Goal: Information Seeking & Learning: Learn about a topic

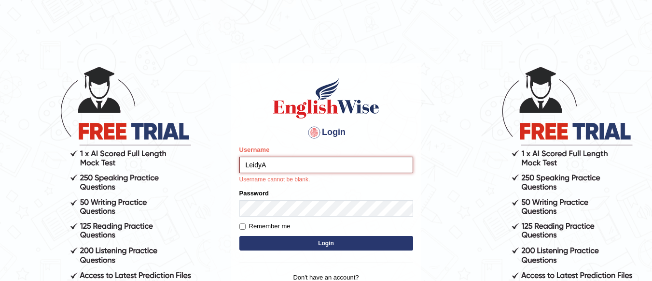
type input "LeidyA"
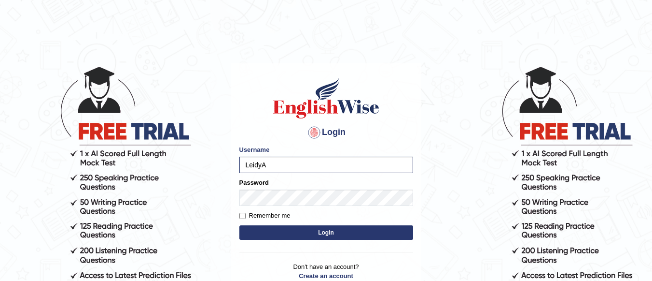
click at [259, 213] on label "Remember me" at bounding box center [265, 216] width 51 height 10
click at [241, 213] on input "Remember me" at bounding box center [243, 216] width 6 height 6
checkbox input "true"
click at [298, 234] on button "Login" at bounding box center [327, 232] width 174 height 14
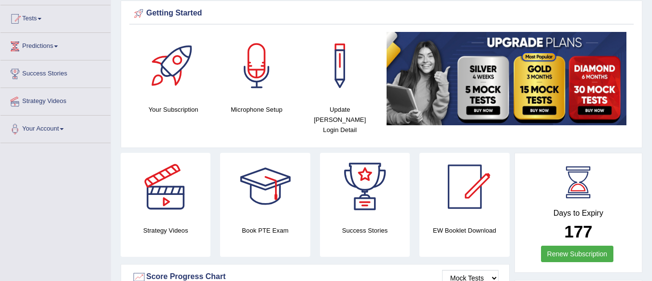
scroll to position [100, 0]
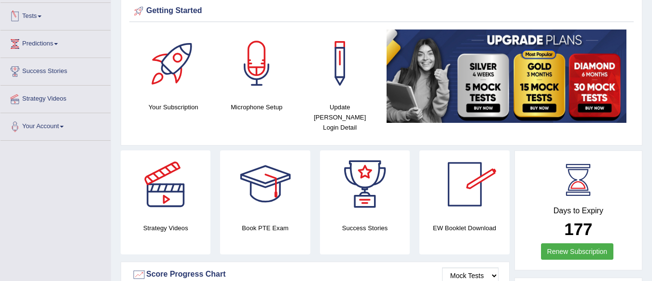
click at [39, 19] on link "Tests" at bounding box center [55, 15] width 110 height 24
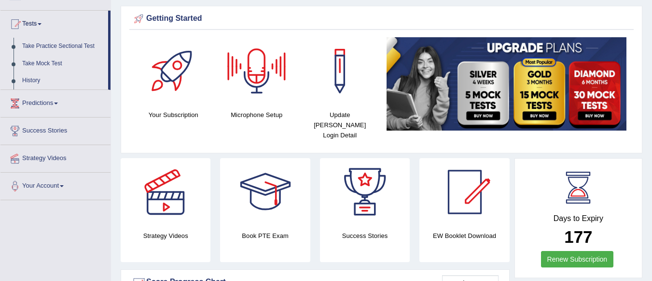
scroll to position [0, 0]
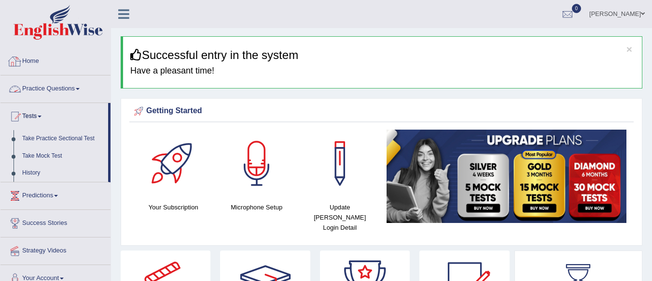
click at [70, 94] on link "Practice Questions" at bounding box center [55, 87] width 110 height 24
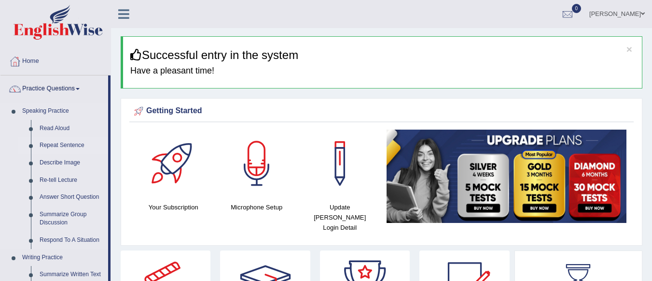
click at [50, 142] on link "Repeat Sentence" at bounding box center [71, 145] width 73 height 17
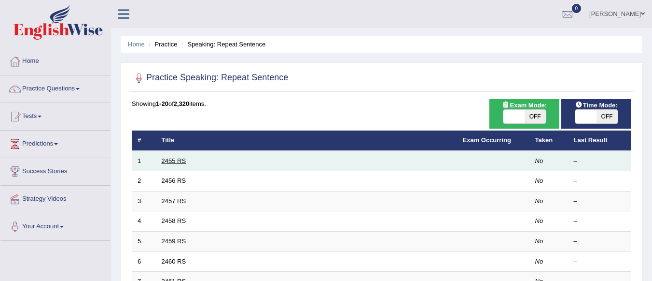
click at [166, 157] on link "2455 RS" at bounding box center [174, 160] width 25 height 7
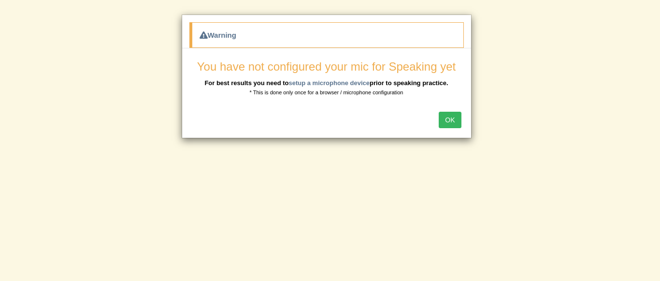
click at [449, 123] on button "OK" at bounding box center [450, 120] width 22 height 16
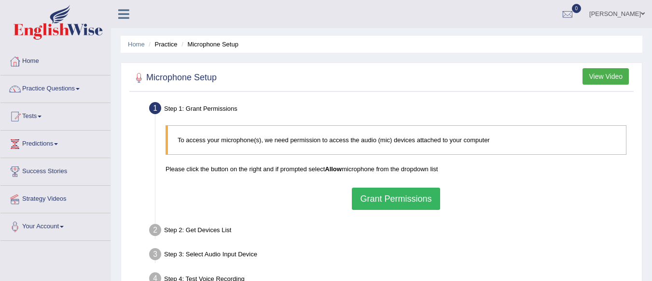
click at [378, 197] on button "Grant Permissions" at bounding box center [396, 198] width 88 height 22
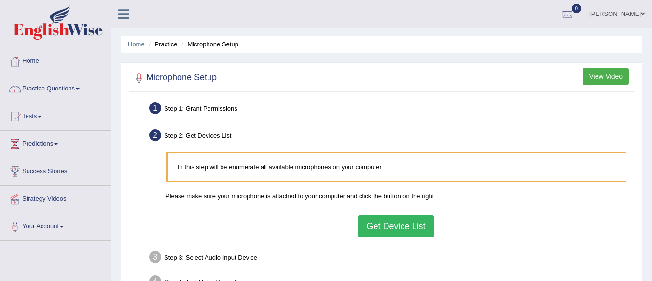
click at [379, 225] on button "Get Device List" at bounding box center [395, 226] width 75 height 22
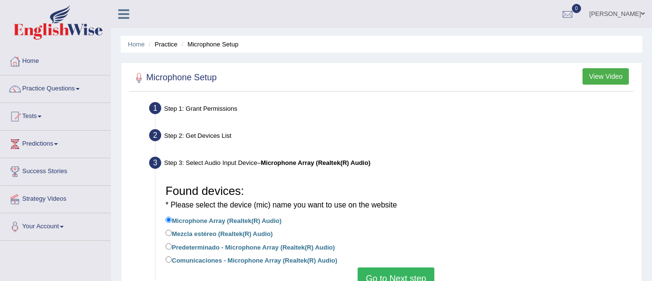
drag, startPoint x: 652, startPoint y: 76, endPoint x: 620, endPoint y: 68, distance: 32.4
click at [624, 73] on div "Home Practice Microphone Setup You have already completed the setup earlier wit…" at bounding box center [381, 241] width 541 height 483
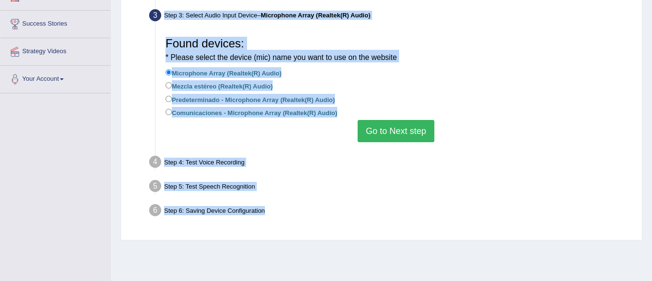
scroll to position [146, 0]
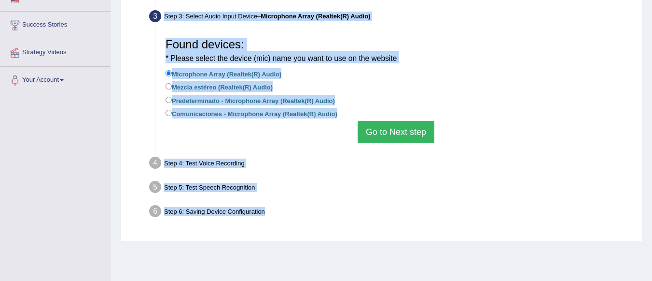
click at [383, 128] on button "Go to Next step" at bounding box center [396, 132] width 77 height 22
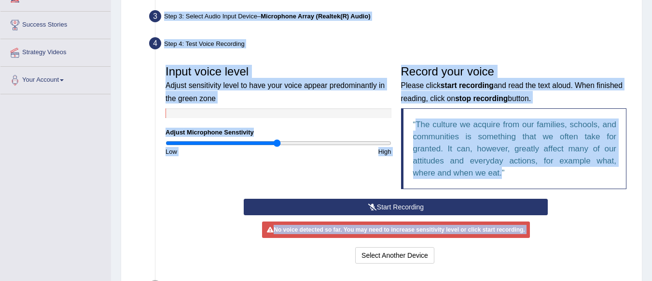
click at [283, 173] on div "Input voice level Adjust sensitivity level to have your voice appear predominan…" at bounding box center [396, 129] width 471 height 138
click at [338, 206] on button "Start Recording" at bounding box center [396, 206] width 304 height 16
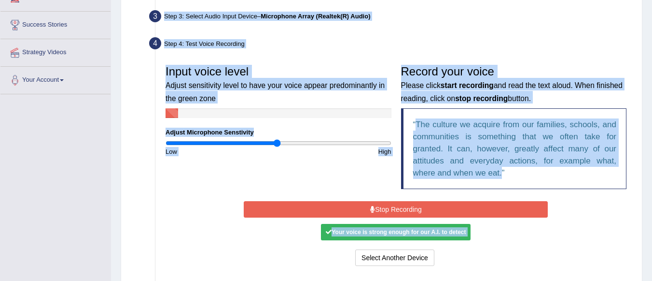
click at [338, 206] on button "Stop Recording" at bounding box center [396, 209] width 304 height 16
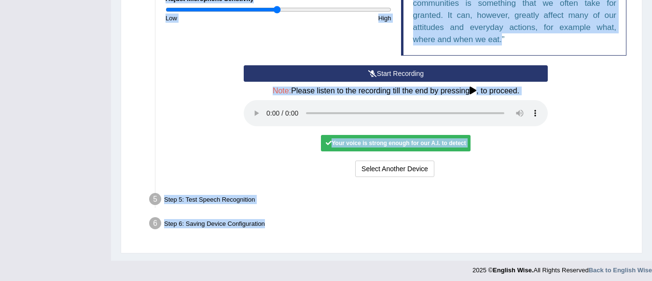
scroll to position [283, 0]
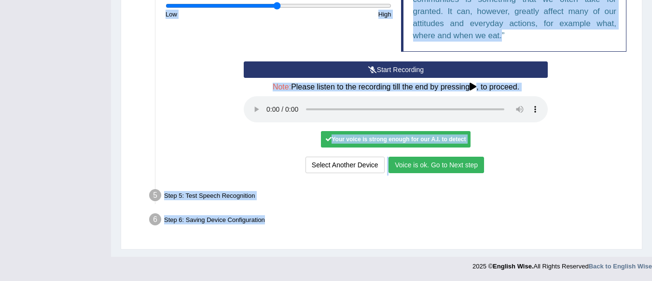
click at [426, 172] on button "Voice is ok. Go to Next step" at bounding box center [437, 164] width 96 height 16
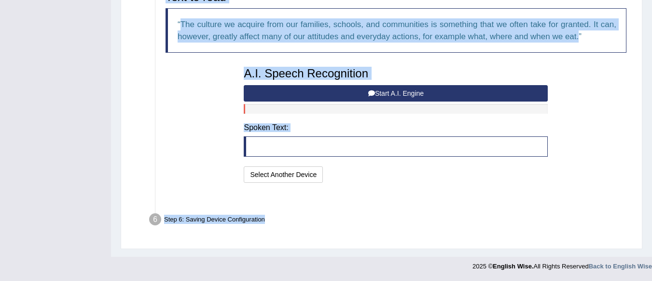
scroll to position [234, 0]
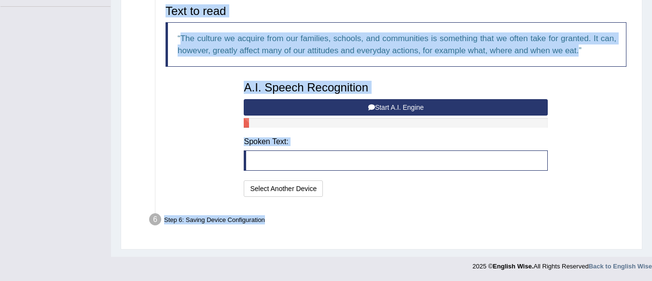
click at [268, 162] on blockquote at bounding box center [396, 160] width 304 height 20
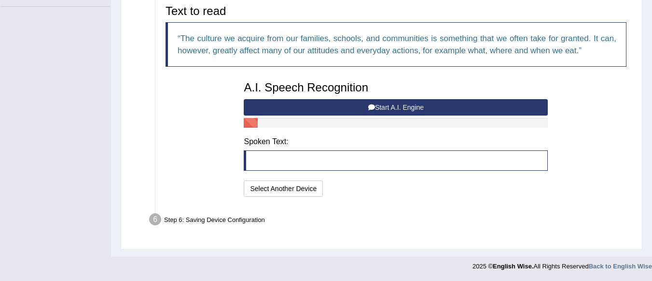
click at [305, 104] on button "Start A.I. Engine" at bounding box center [396, 107] width 304 height 16
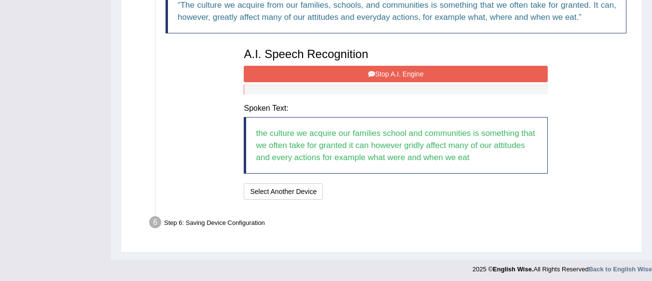
scroll to position [270, 0]
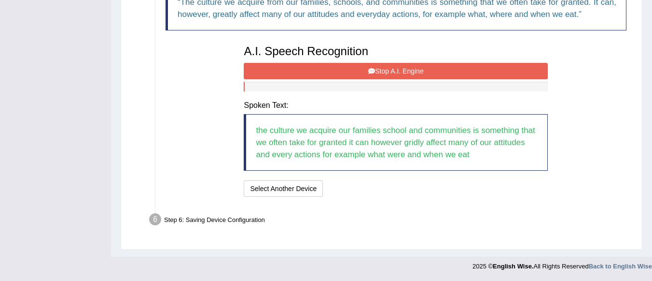
click at [386, 67] on button "Stop A.I. Engine" at bounding box center [396, 71] width 304 height 16
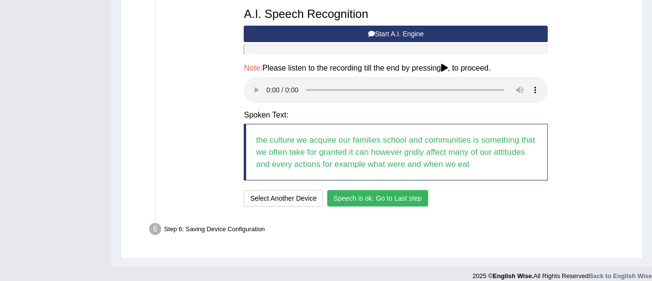
scroll to position [308, 0]
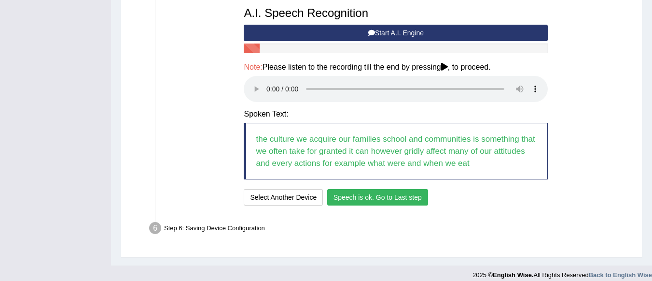
click at [394, 198] on button "Speech is ok. Go to Last step" at bounding box center [377, 197] width 101 height 16
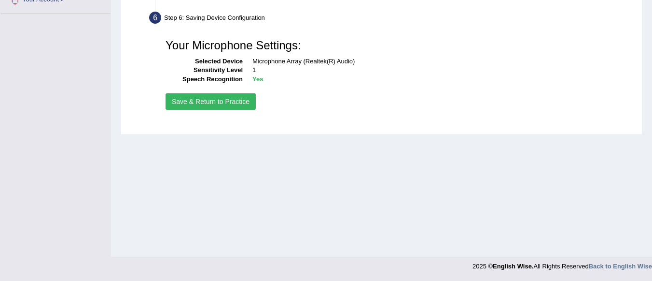
click at [202, 102] on button "Save & Return to Practice" at bounding box center [211, 101] width 90 height 16
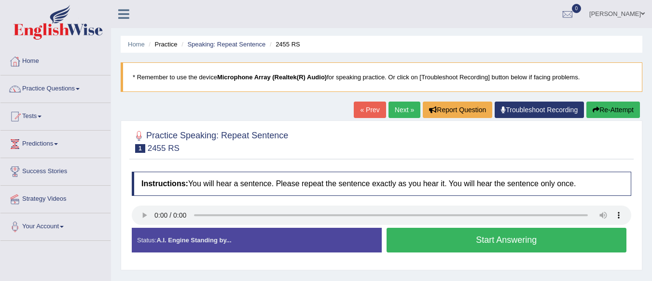
click at [498, 235] on button "Start Answering" at bounding box center [507, 239] width 241 height 25
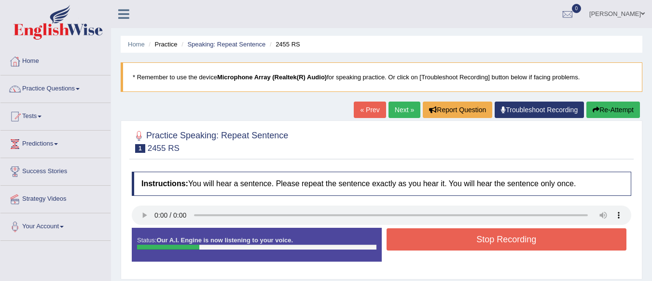
click at [498, 235] on button "Stop Recording" at bounding box center [507, 239] width 241 height 22
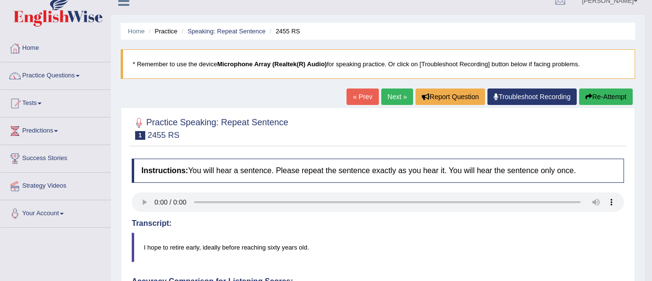
scroll to position [27, 0]
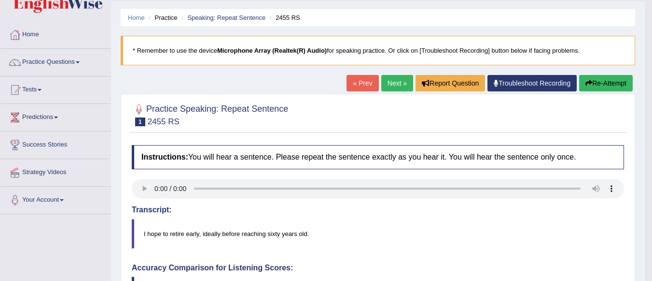
click at [389, 82] on link "Next »" at bounding box center [398, 83] width 32 height 16
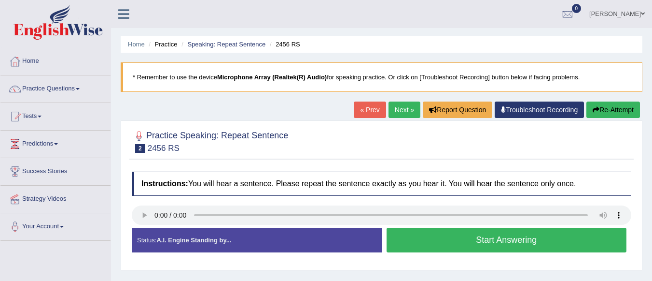
click at [427, 246] on button "Start Answering" at bounding box center [507, 239] width 241 height 25
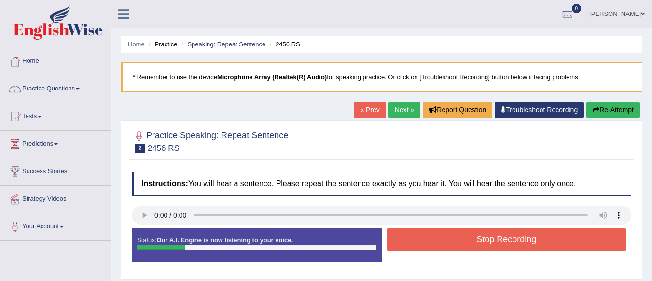
click at [427, 246] on button "Stop Recording" at bounding box center [507, 239] width 241 height 22
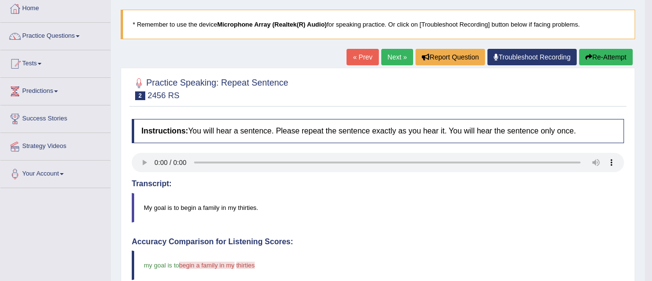
scroll to position [38, 0]
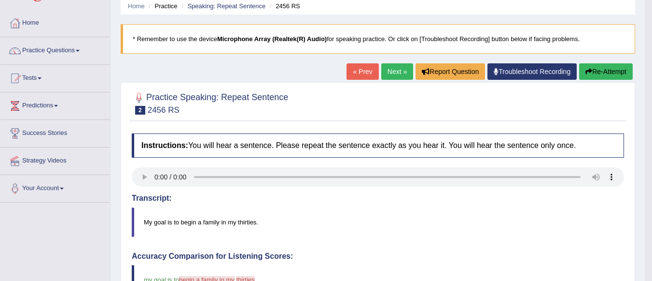
click at [392, 69] on link "Next »" at bounding box center [398, 71] width 32 height 16
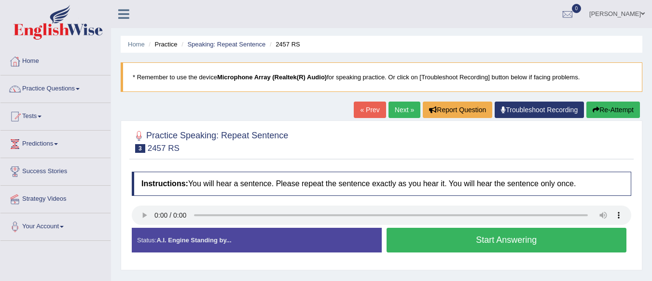
click at [423, 241] on button "Start Answering" at bounding box center [507, 239] width 241 height 25
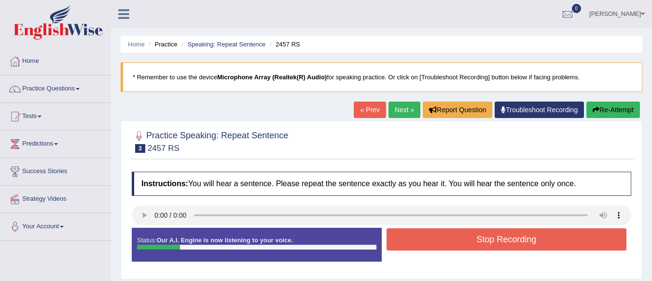
click at [422, 241] on button "Stop Recording" at bounding box center [507, 239] width 241 height 22
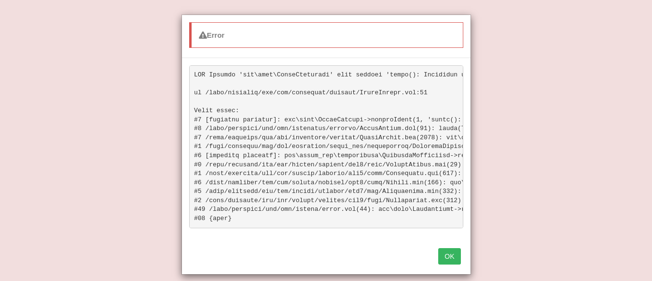
click at [453, 260] on button "OK" at bounding box center [450, 256] width 22 height 16
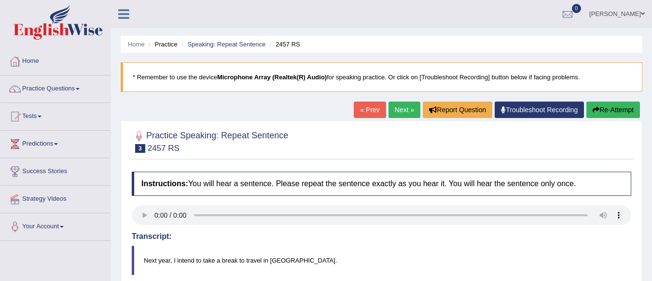
click at [610, 108] on button "Re-Attempt" at bounding box center [614, 109] width 54 height 16
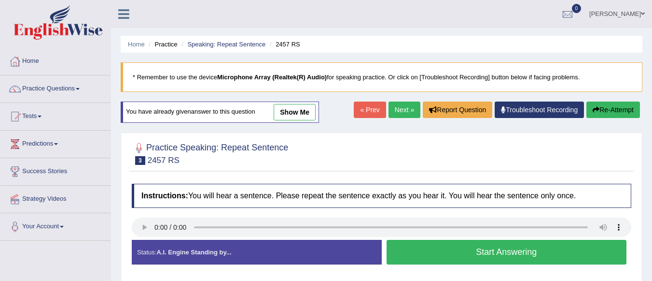
click at [459, 260] on button "Start Answering" at bounding box center [507, 252] width 241 height 25
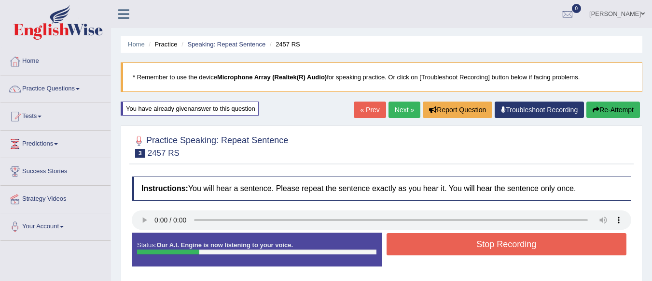
click at [455, 250] on button "Stop Recording" at bounding box center [507, 244] width 241 height 22
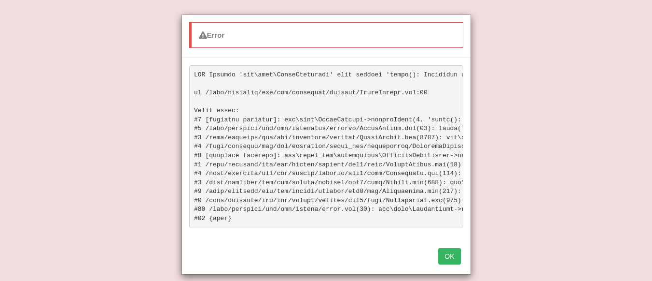
click at [441, 262] on button "OK" at bounding box center [450, 256] width 22 height 16
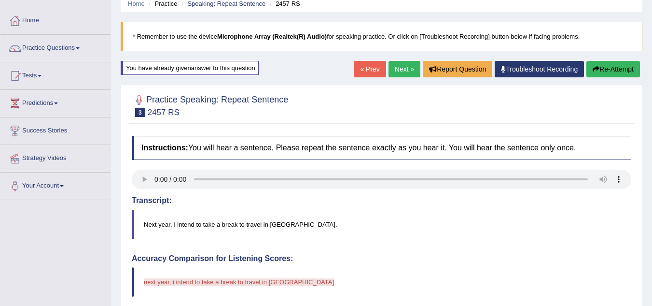
scroll to position [40, 0]
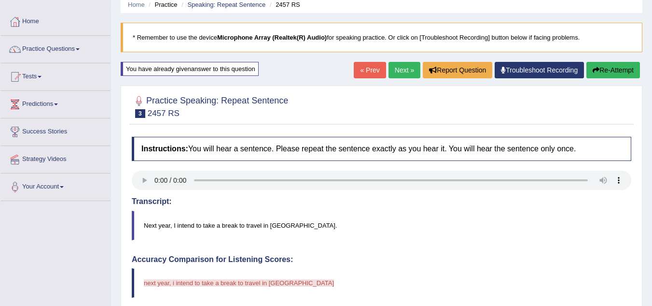
click at [596, 74] on button "Re-Attempt" at bounding box center [614, 70] width 54 height 16
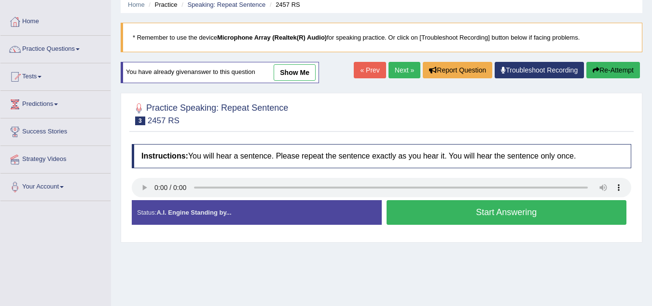
scroll to position [40, 0]
click at [456, 214] on button "Start Answering" at bounding box center [507, 212] width 241 height 25
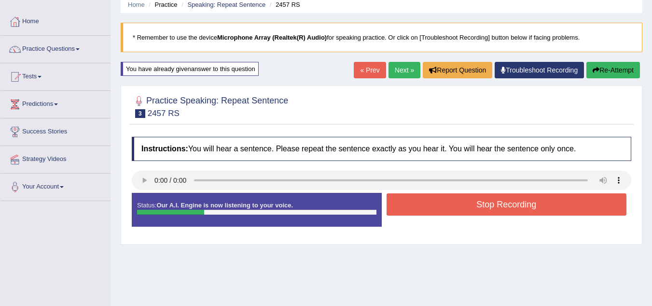
click at [454, 212] on button "Stop Recording" at bounding box center [507, 204] width 241 height 22
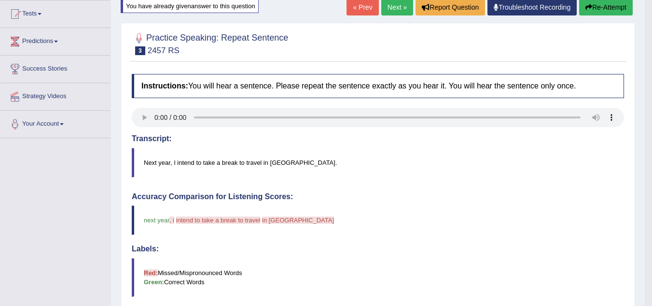
scroll to position [100, 0]
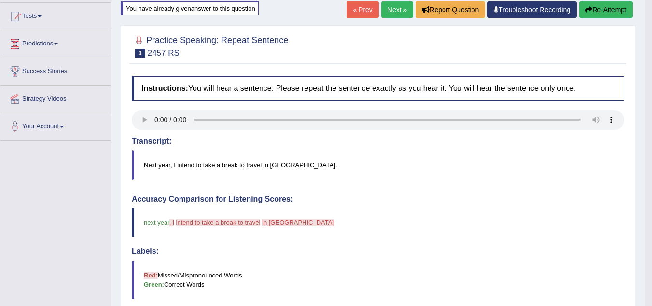
click at [607, 5] on button "Re-Attempt" at bounding box center [607, 9] width 54 height 16
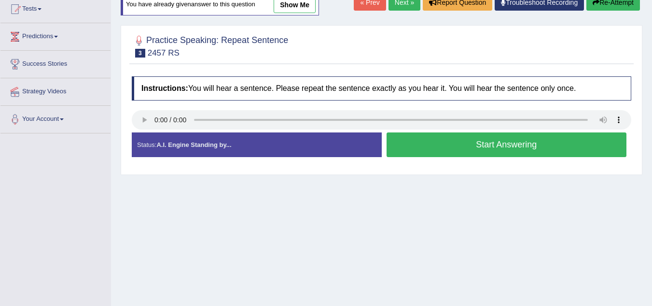
click at [506, 142] on button "Start Answering" at bounding box center [507, 144] width 241 height 25
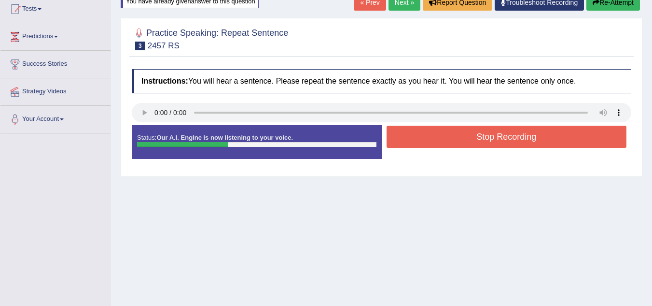
click at [506, 142] on button "Stop Recording" at bounding box center [507, 137] width 241 height 22
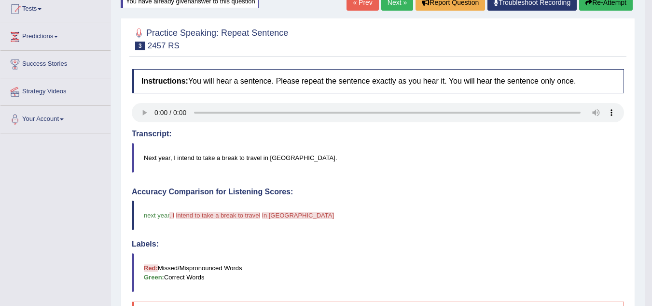
click at [609, 1] on button "Re-Attempt" at bounding box center [607, 2] width 54 height 16
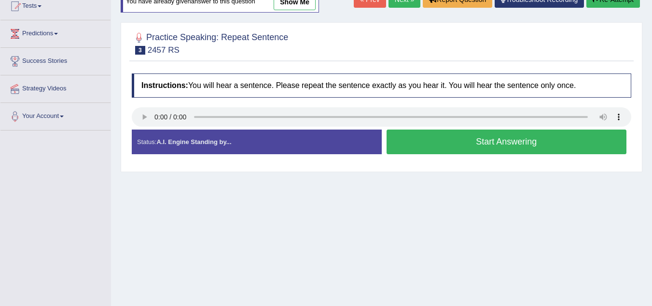
scroll to position [110, 0]
click at [459, 144] on button "Start Answering" at bounding box center [507, 141] width 241 height 25
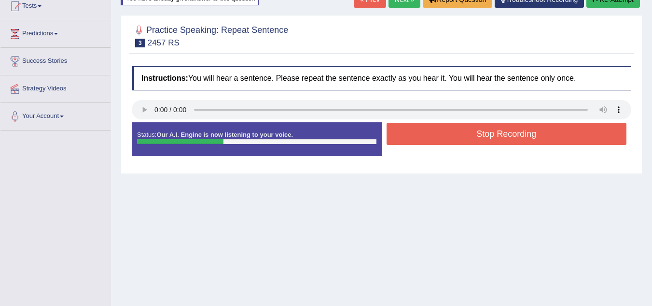
click at [455, 134] on button "Stop Recording" at bounding box center [507, 134] width 241 height 22
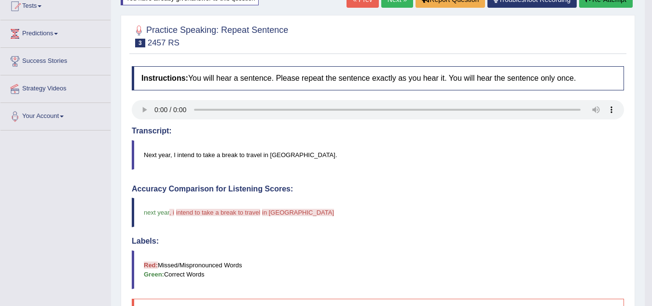
click at [393, 4] on link "Next »" at bounding box center [398, -1] width 32 height 16
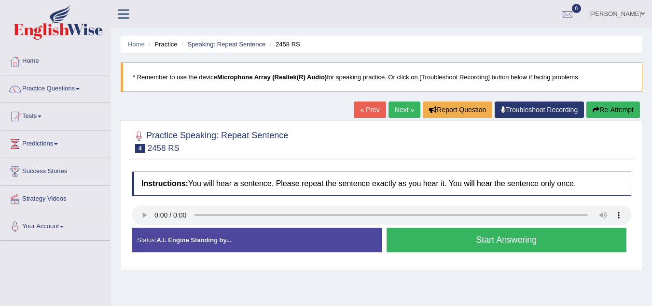
click at [417, 236] on button "Start Answering" at bounding box center [507, 239] width 241 height 25
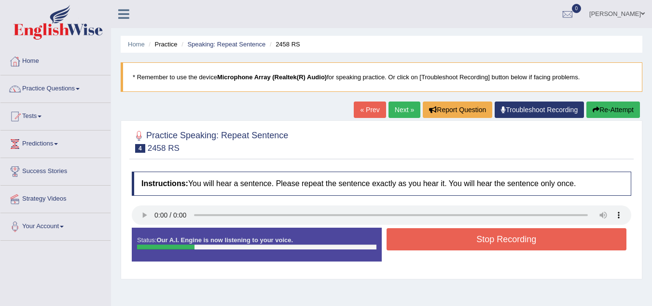
click at [417, 236] on button "Stop Recording" at bounding box center [507, 239] width 241 height 22
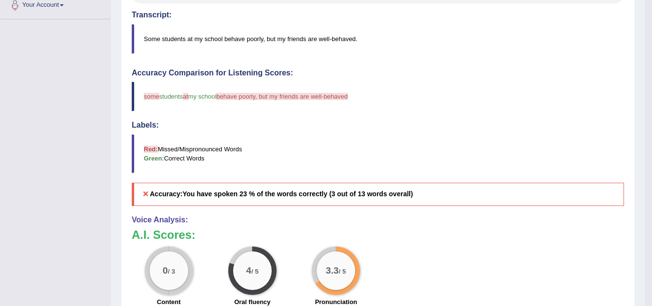
scroll to position [112, 0]
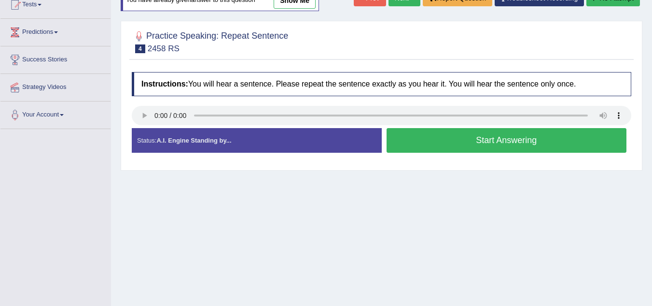
click at [427, 142] on button "Start Answering" at bounding box center [507, 140] width 241 height 25
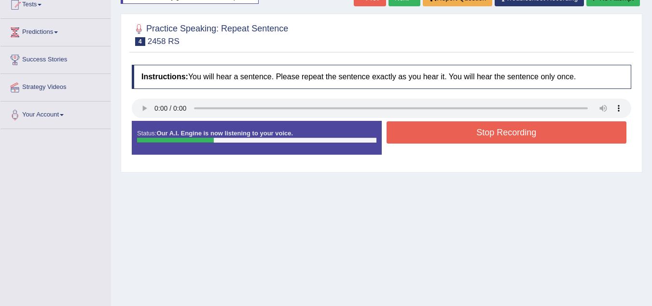
click at [432, 129] on button "Stop Recording" at bounding box center [507, 132] width 241 height 22
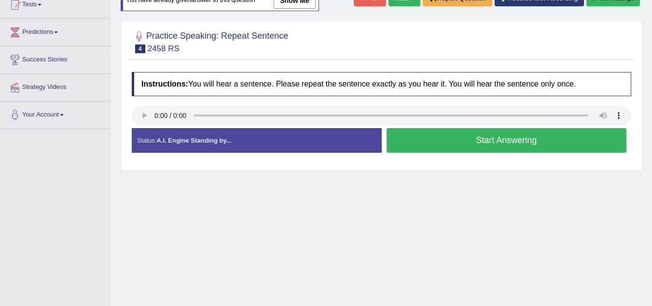
click at [436, 135] on button "Start Answering" at bounding box center [507, 140] width 241 height 25
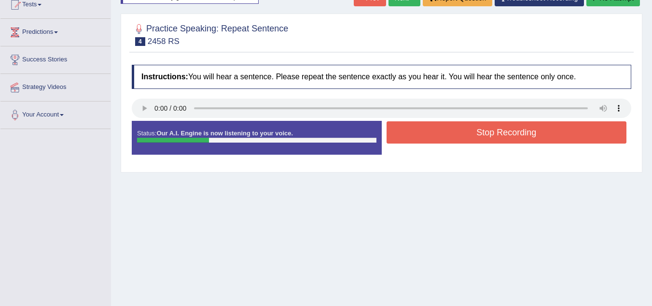
click at [436, 135] on button "Stop Recording" at bounding box center [507, 132] width 241 height 22
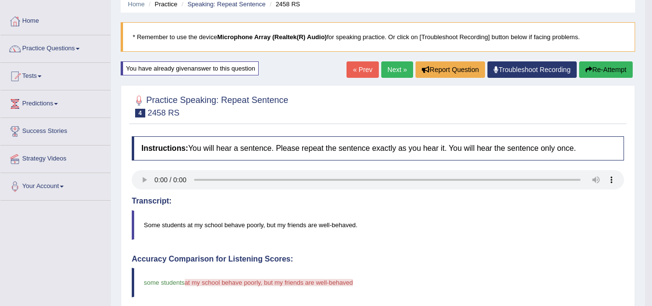
scroll to position [39, 0]
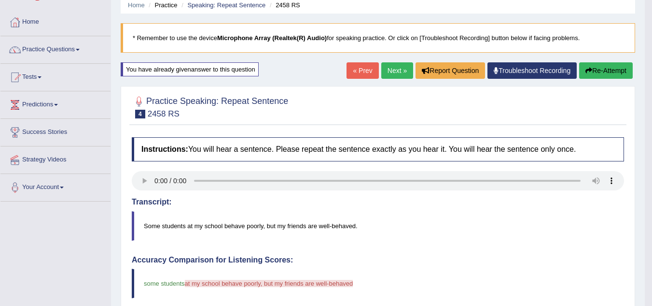
click at [587, 72] on icon "button" at bounding box center [589, 70] width 7 height 7
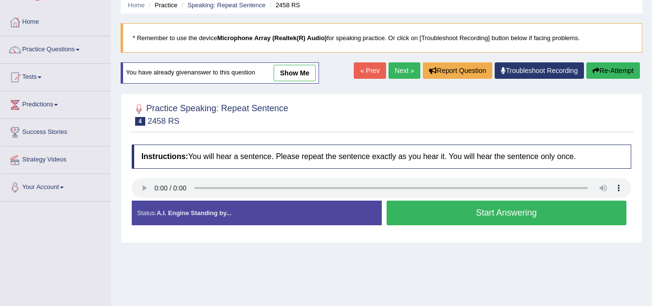
click at [404, 218] on button "Start Answering" at bounding box center [507, 212] width 241 height 25
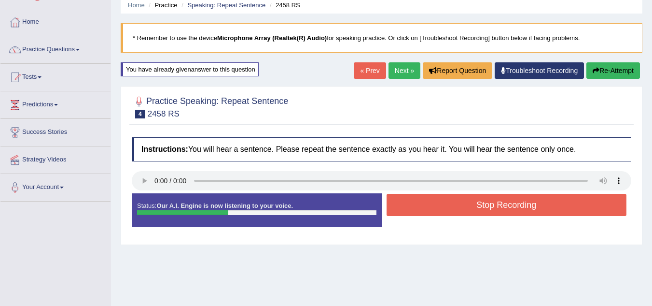
click at [455, 199] on button "Stop Recording" at bounding box center [507, 205] width 241 height 22
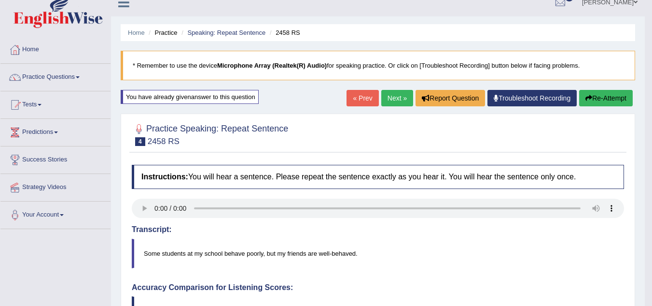
scroll to position [9, 0]
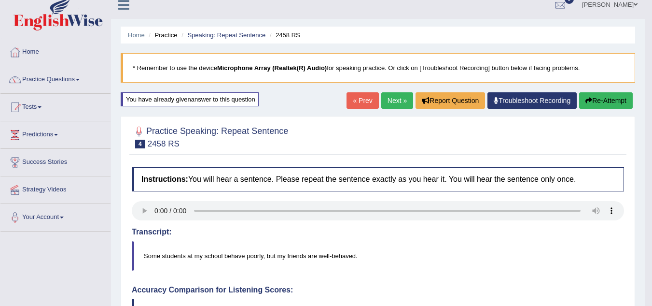
click at [387, 106] on link "Next »" at bounding box center [398, 100] width 32 height 16
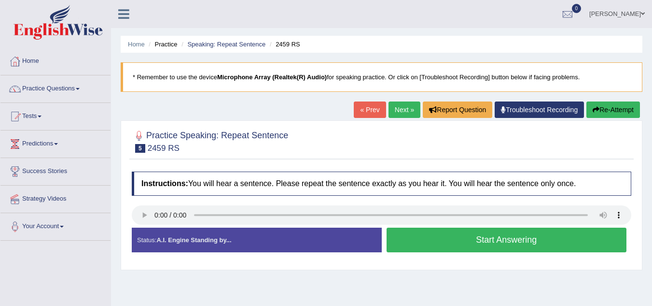
click at [417, 239] on button "Start Answering" at bounding box center [507, 239] width 241 height 25
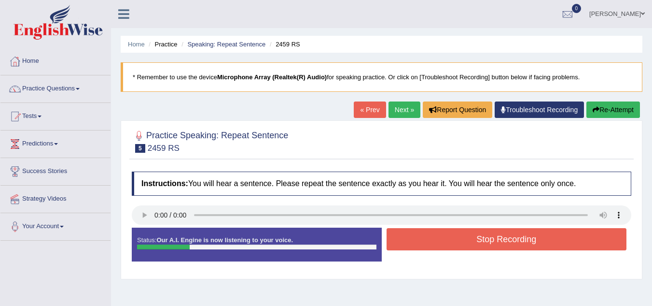
click at [417, 239] on button "Stop Recording" at bounding box center [507, 239] width 241 height 22
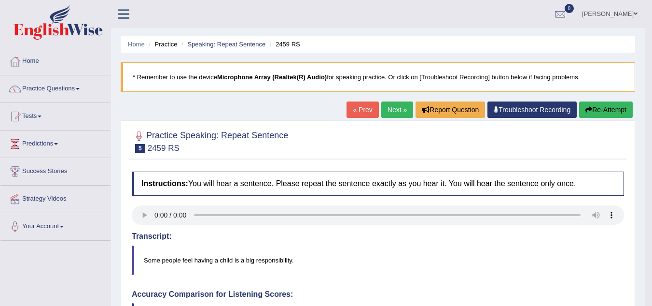
click at [389, 113] on link "Next »" at bounding box center [398, 109] width 32 height 16
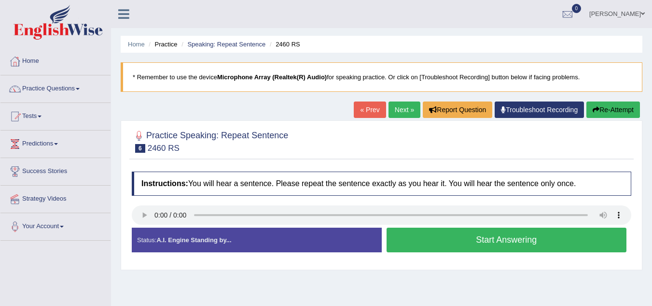
click at [420, 245] on button "Start Answering" at bounding box center [507, 239] width 241 height 25
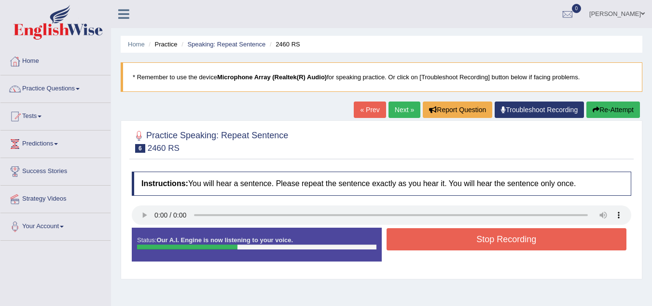
click at [420, 245] on button "Stop Recording" at bounding box center [507, 239] width 241 height 22
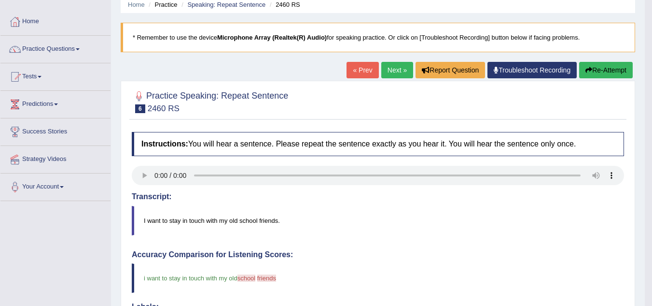
scroll to position [38, 0]
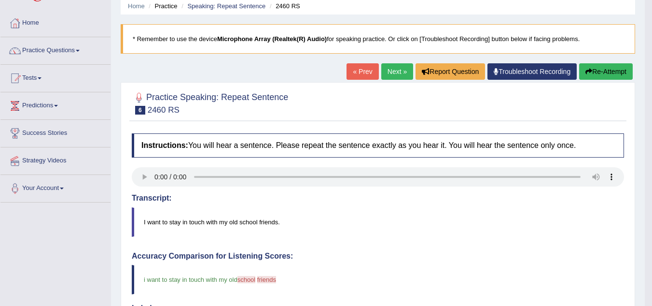
click at [392, 70] on link "Next »" at bounding box center [398, 71] width 32 height 16
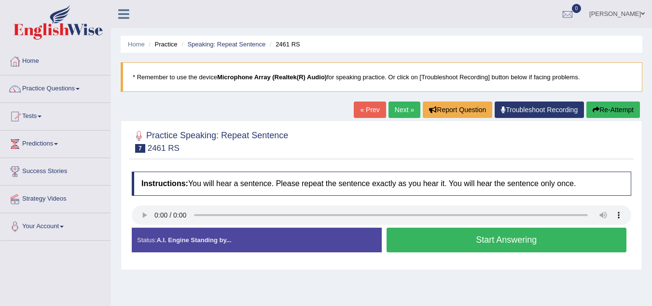
click at [426, 243] on button "Start Answering" at bounding box center [507, 239] width 241 height 25
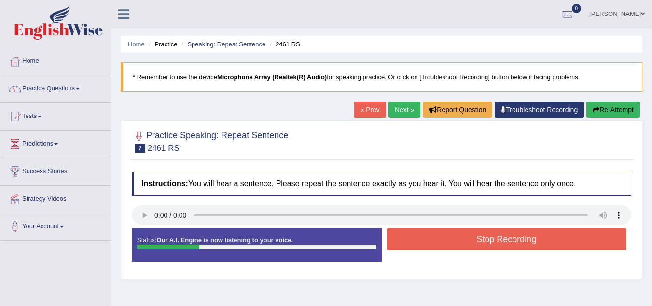
click at [426, 243] on button "Stop Recording" at bounding box center [507, 239] width 241 height 22
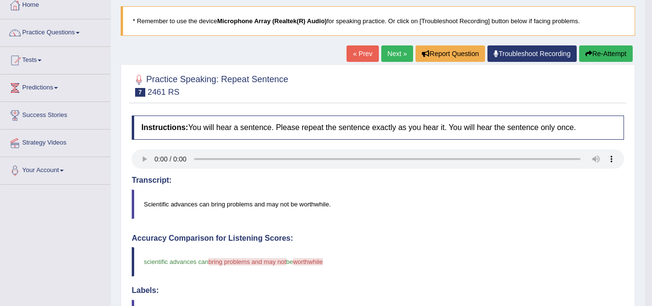
scroll to position [55, 0]
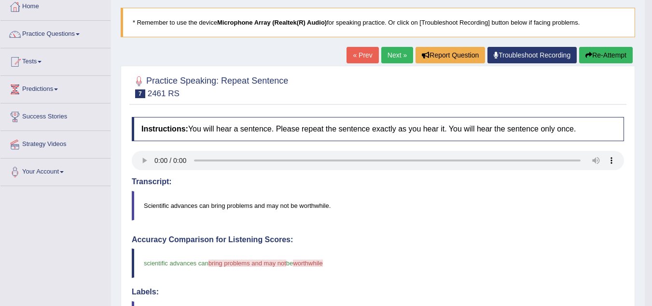
click at [392, 55] on link "Next »" at bounding box center [398, 55] width 32 height 16
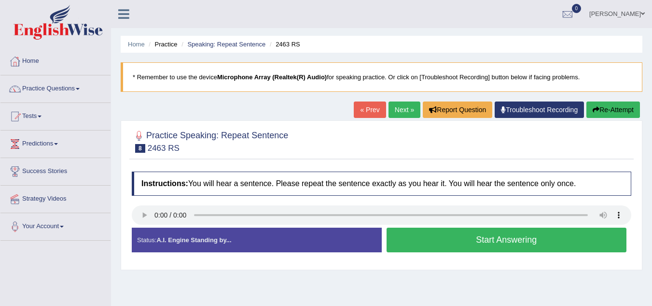
click at [217, 276] on div "Home Practice Speaking: Repeat Sentence 2463 RS * Remember to use the device Mi…" at bounding box center [381, 241] width 541 height 483
click at [403, 239] on button "Start Answering" at bounding box center [507, 239] width 241 height 25
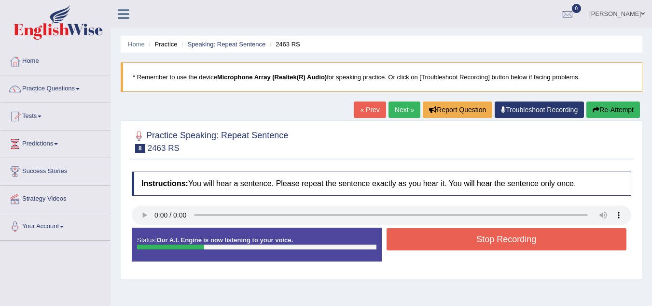
click at [403, 239] on button "Stop Recording" at bounding box center [507, 239] width 241 height 22
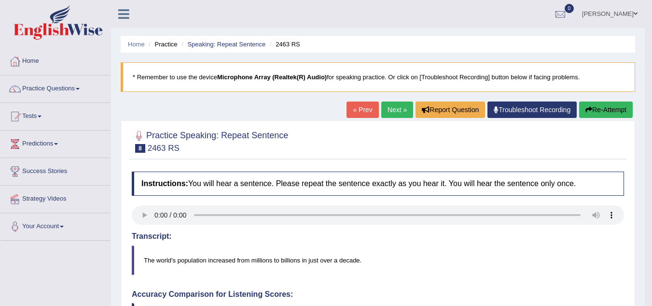
click at [598, 104] on button "Re-Attempt" at bounding box center [607, 109] width 54 height 16
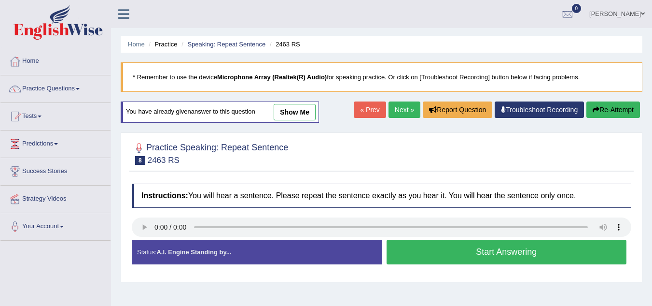
click at [428, 253] on button "Start Answering" at bounding box center [507, 252] width 241 height 25
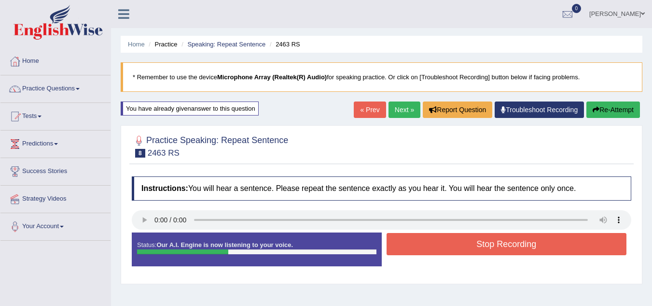
click at [428, 253] on button "Stop Recording" at bounding box center [507, 244] width 241 height 22
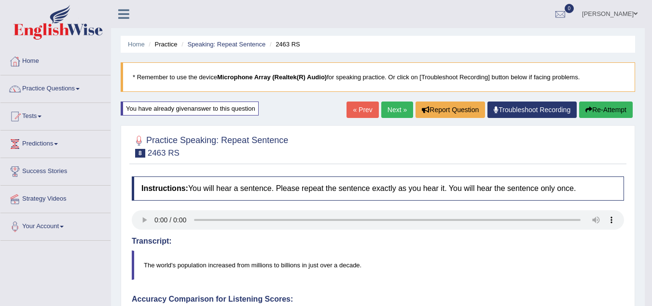
click at [396, 110] on link "Next »" at bounding box center [398, 109] width 32 height 16
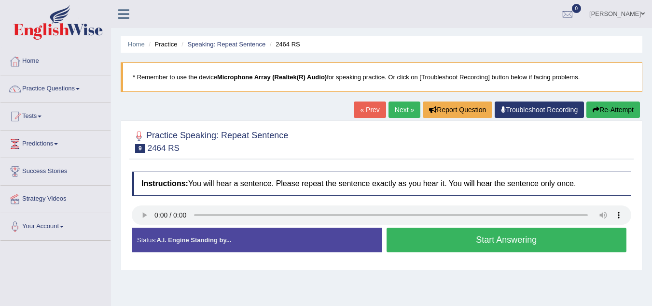
click at [430, 240] on button "Start Answering" at bounding box center [507, 239] width 241 height 25
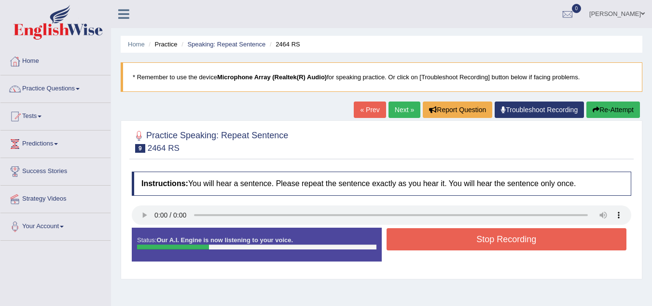
click at [430, 240] on button "Stop Recording" at bounding box center [507, 239] width 241 height 22
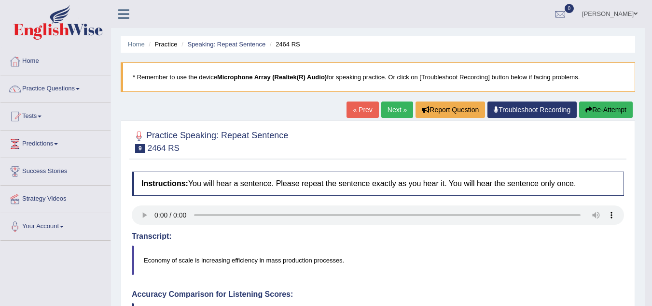
click at [616, 106] on button "Re-Attempt" at bounding box center [607, 109] width 54 height 16
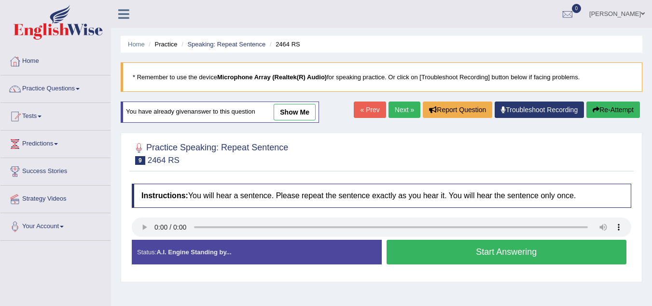
click at [438, 252] on button "Start Answering" at bounding box center [507, 252] width 241 height 25
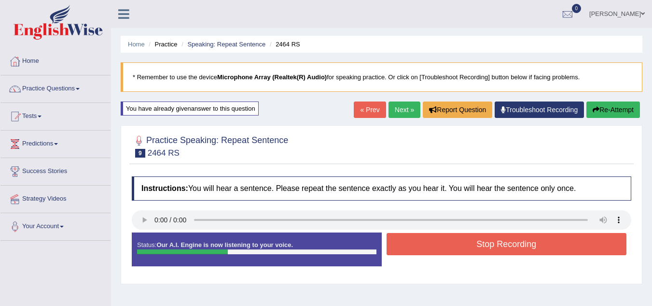
click at [438, 252] on button "Stop Recording" at bounding box center [507, 244] width 241 height 22
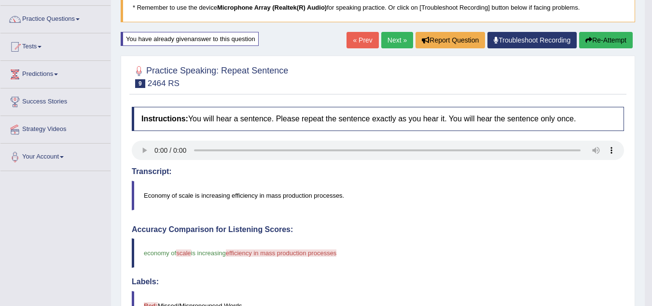
scroll to position [21, 0]
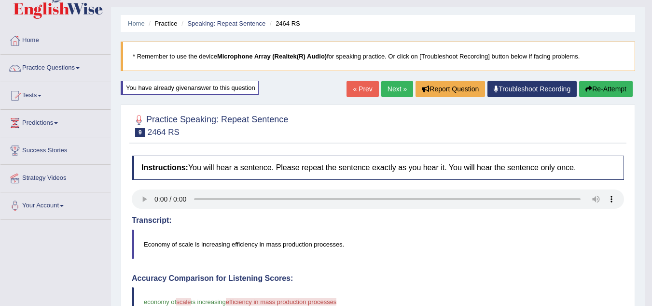
click at [594, 88] on button "Re-Attempt" at bounding box center [607, 89] width 54 height 16
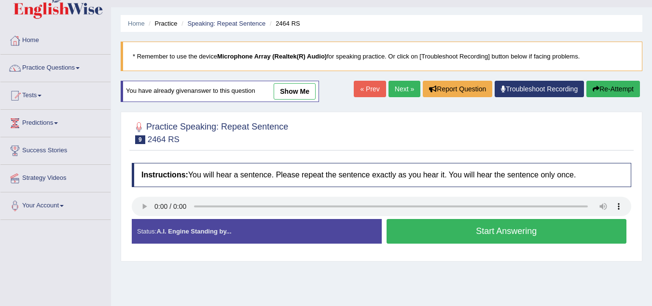
click at [444, 237] on button "Start Answering" at bounding box center [507, 231] width 241 height 25
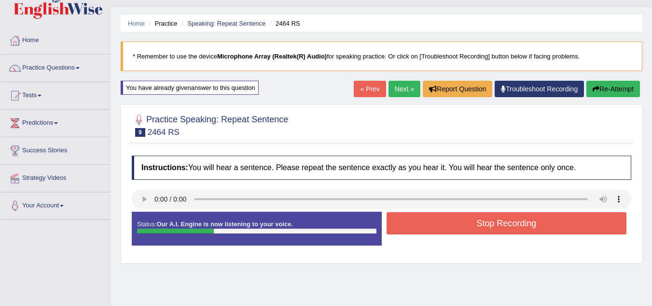
click at [439, 218] on button "Stop Recording" at bounding box center [507, 223] width 241 height 22
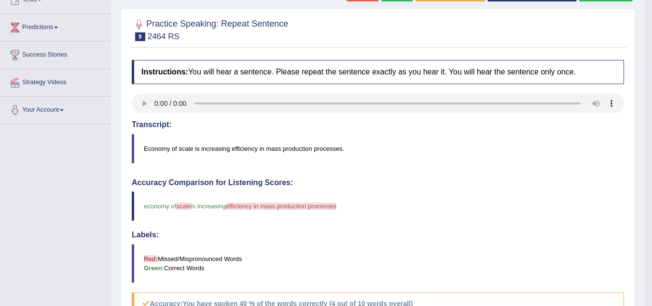
scroll to position [120, 0]
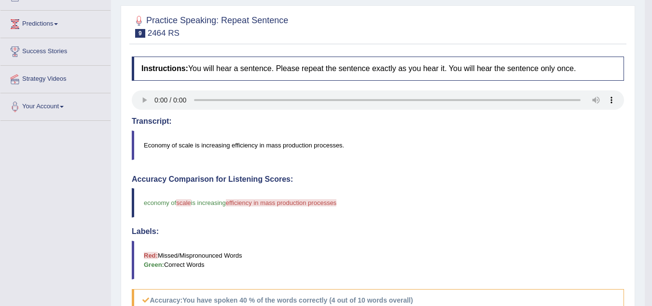
click at [181, 204] on span "scale" at bounding box center [183, 202] width 14 height 7
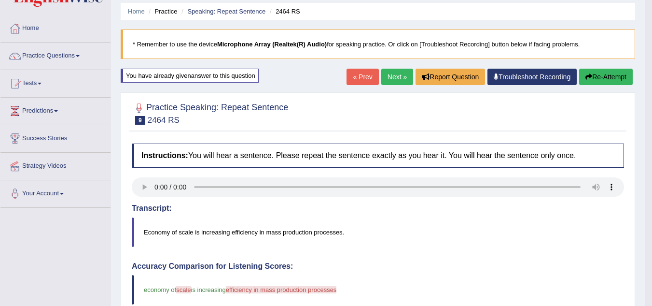
scroll to position [32, 0]
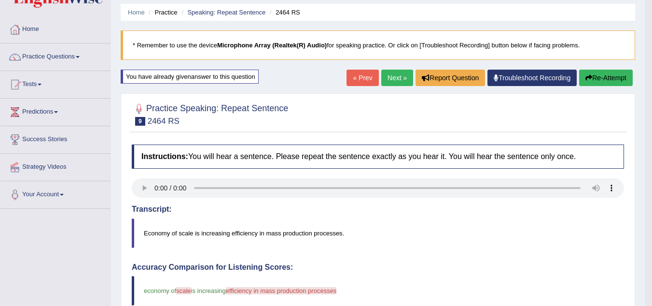
click at [212, 234] on blockquote "Economy of scale is increasing efficiency in mass production processes." at bounding box center [378, 232] width 493 height 29
click at [599, 73] on button "Re-Attempt" at bounding box center [607, 78] width 54 height 16
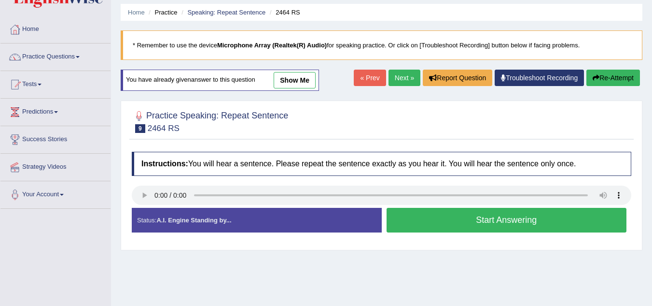
scroll to position [32, 0]
click at [481, 218] on button "Start Answering" at bounding box center [507, 220] width 241 height 25
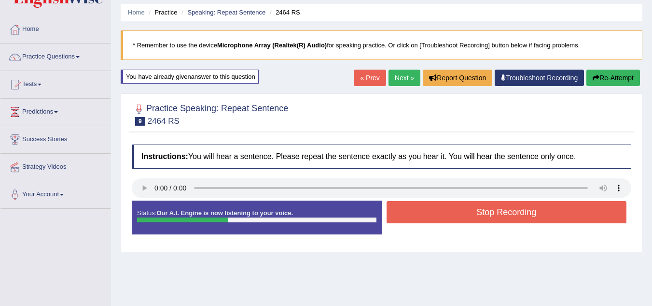
click at [481, 218] on button "Stop Recording" at bounding box center [507, 212] width 241 height 22
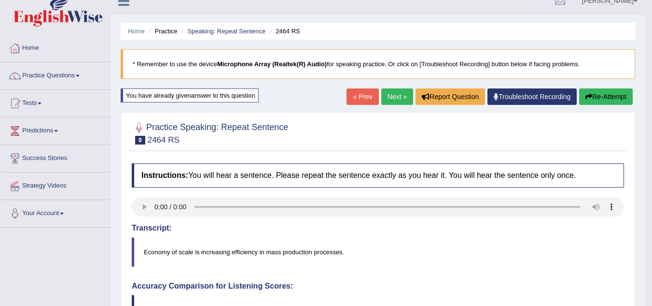
scroll to position [0, 0]
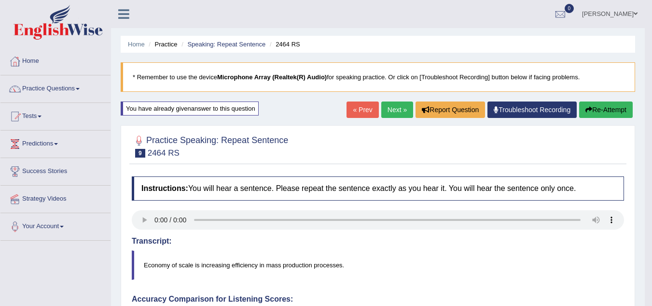
click at [390, 108] on link "Next »" at bounding box center [398, 109] width 32 height 16
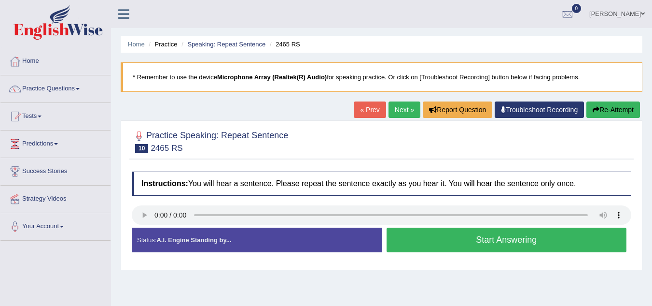
click at [437, 236] on button "Start Answering" at bounding box center [507, 239] width 241 height 25
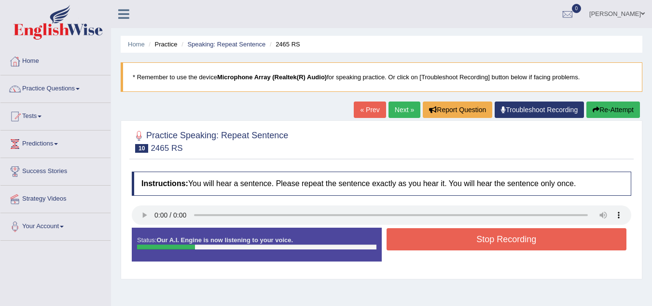
click at [437, 236] on button "Stop Recording" at bounding box center [507, 239] width 241 height 22
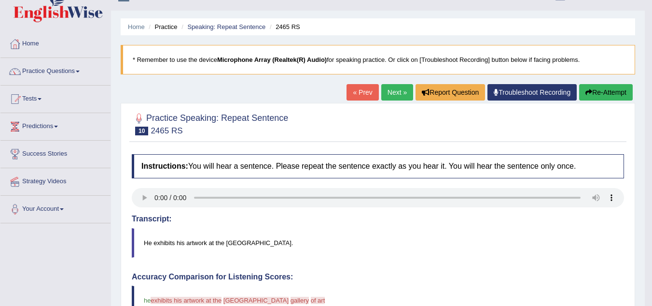
scroll to position [15, 0]
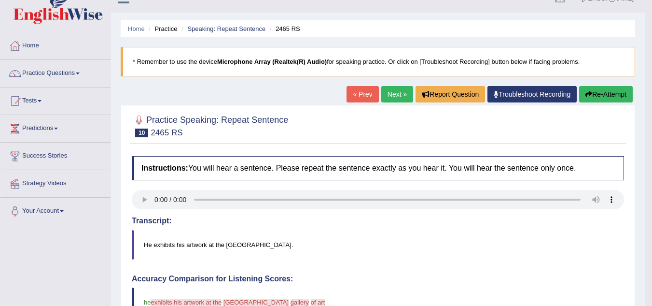
click at [606, 88] on button "Re-Attempt" at bounding box center [607, 94] width 54 height 16
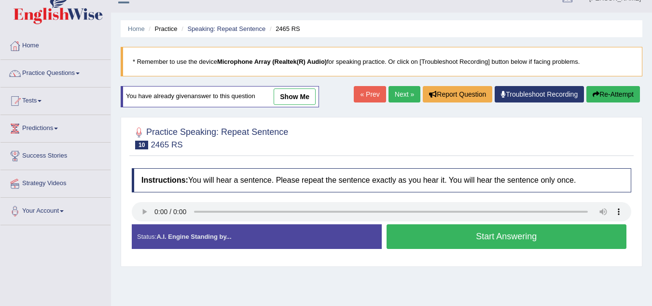
scroll to position [15, 0]
click at [479, 229] on button "Start Answering" at bounding box center [507, 236] width 241 height 25
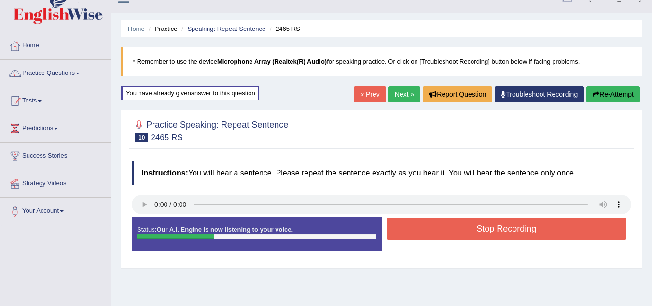
click at [479, 229] on button "Stop Recording" at bounding box center [507, 228] width 241 height 22
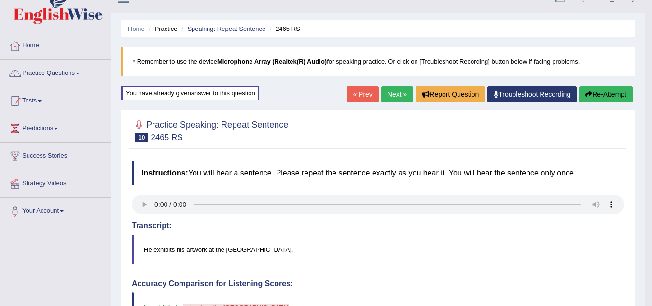
drag, startPoint x: 659, startPoint y: 111, endPoint x: 659, endPoint y: 176, distance: 65.7
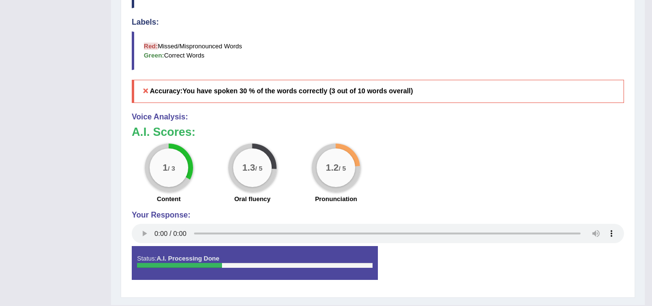
scroll to position [336, 0]
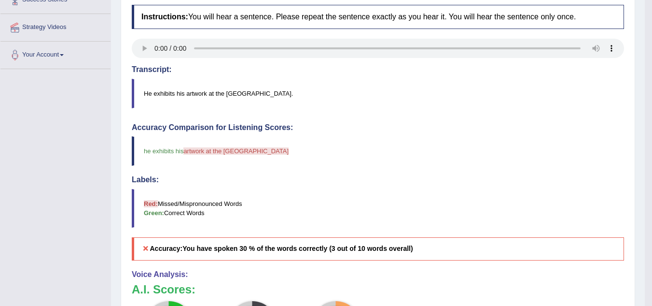
scroll to position [0, 0]
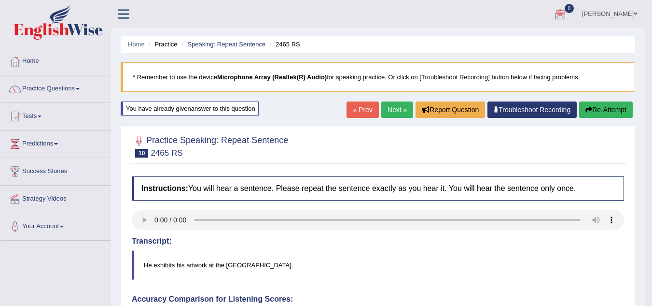
click at [600, 111] on button "Re-Attempt" at bounding box center [607, 109] width 54 height 16
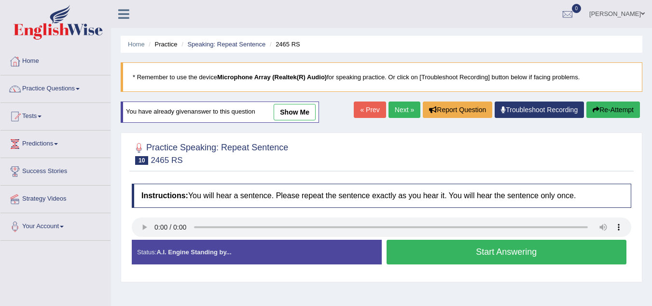
click at [444, 255] on button "Start Answering" at bounding box center [507, 252] width 241 height 25
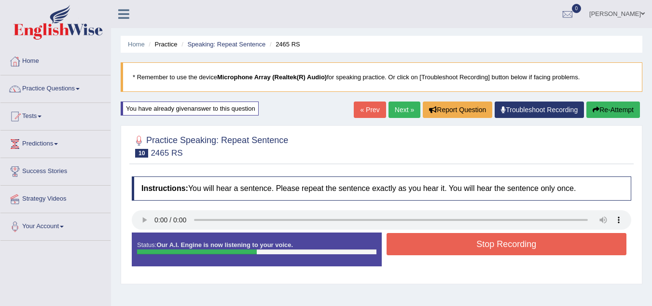
click at [440, 245] on button "Stop Recording" at bounding box center [507, 244] width 241 height 22
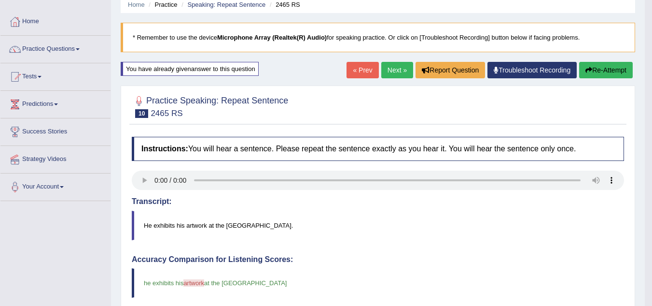
scroll to position [34, 0]
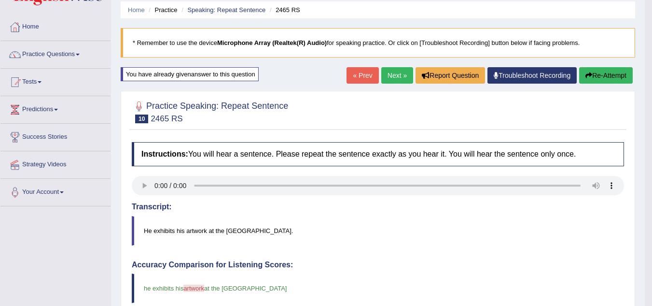
click at [395, 73] on link "Next »" at bounding box center [398, 75] width 32 height 16
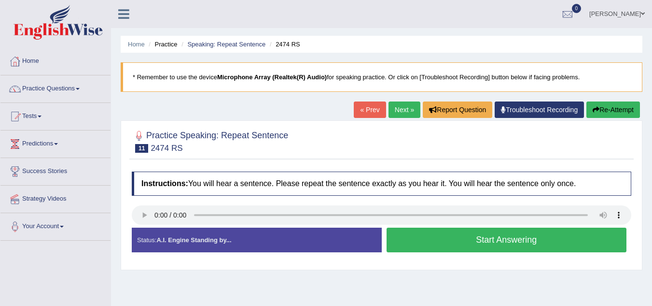
click at [433, 235] on button "Start Answering" at bounding box center [507, 239] width 241 height 25
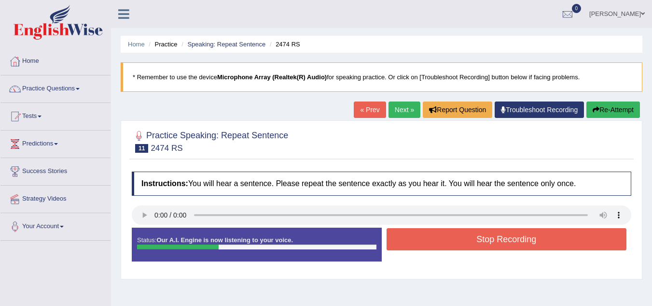
click at [433, 235] on button "Stop Recording" at bounding box center [507, 239] width 241 height 22
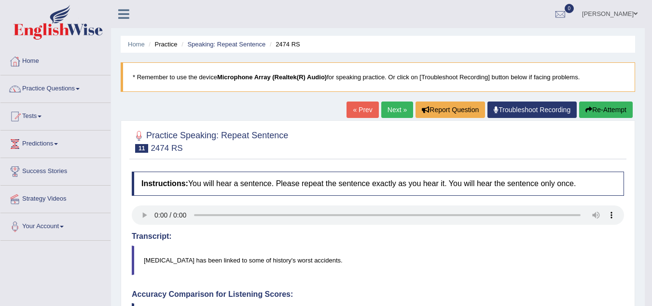
drag, startPoint x: 656, startPoint y: 99, endPoint x: 659, endPoint y: 125, distance: 25.8
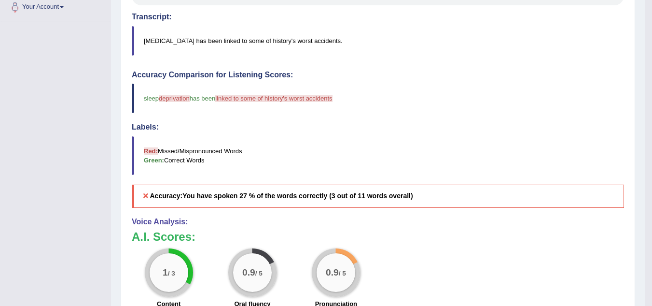
scroll to position [68, 0]
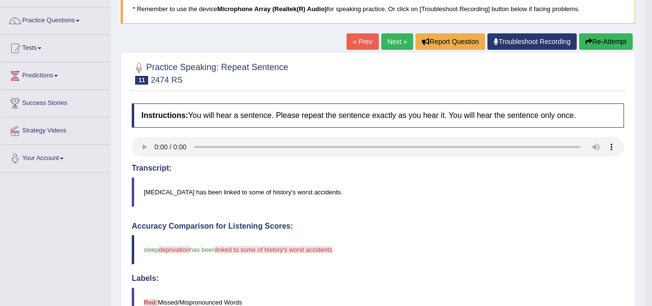
click at [594, 40] on button "Re-Attempt" at bounding box center [607, 41] width 54 height 16
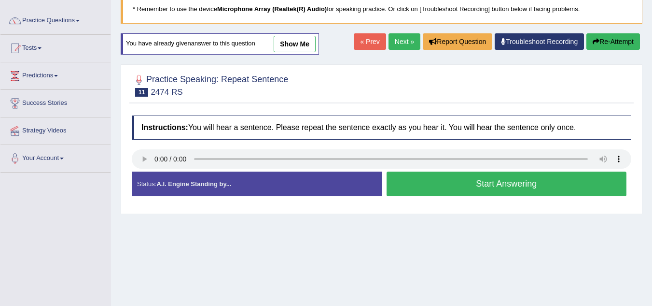
scroll to position [68, 0]
click at [450, 188] on button "Start Answering" at bounding box center [507, 183] width 241 height 25
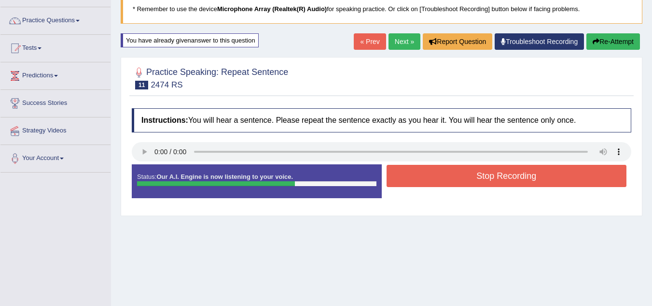
click at [445, 177] on button "Stop Recording" at bounding box center [507, 176] width 241 height 22
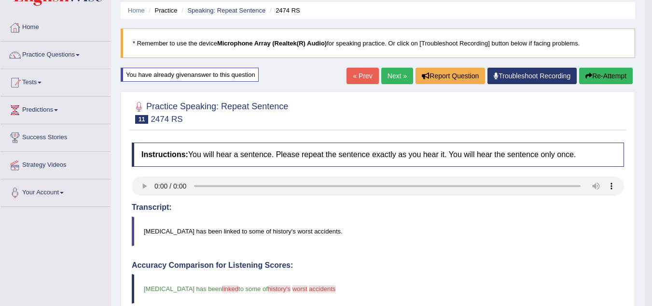
scroll to position [33, 0]
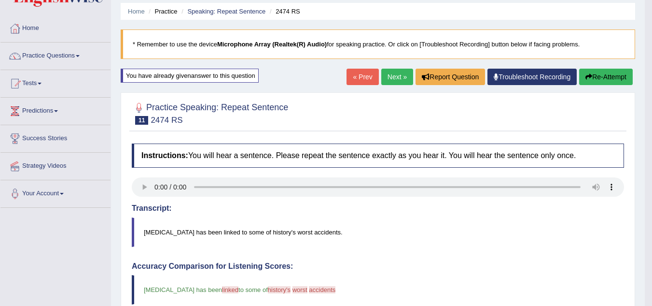
click at [404, 78] on link "Next »" at bounding box center [398, 77] width 32 height 16
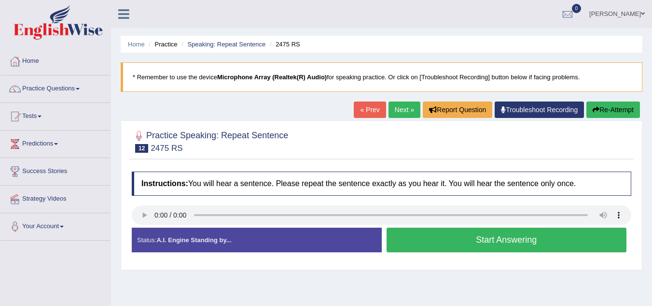
click at [419, 245] on button "Start Answering" at bounding box center [507, 239] width 241 height 25
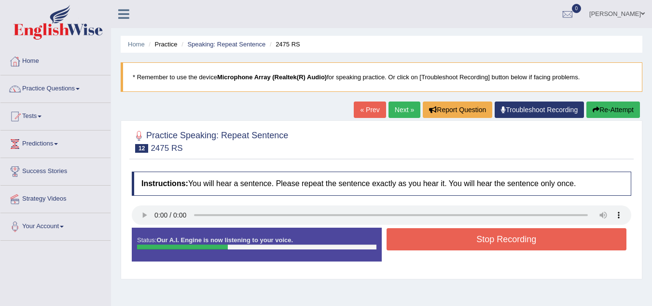
click at [419, 244] on button "Stop Recording" at bounding box center [507, 239] width 241 height 22
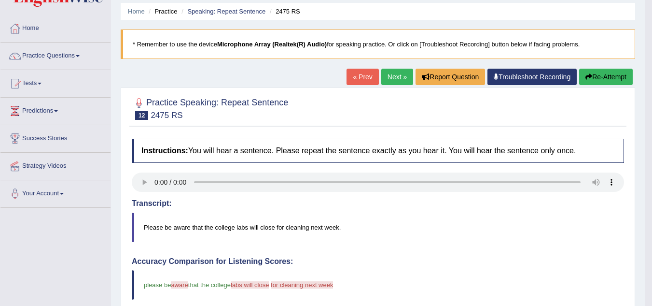
scroll to position [29, 0]
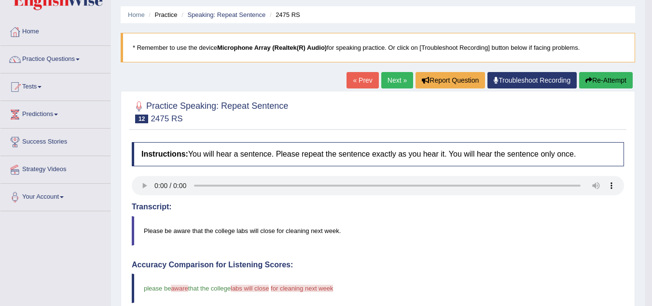
click at [585, 76] on button "Re-Attempt" at bounding box center [607, 80] width 54 height 16
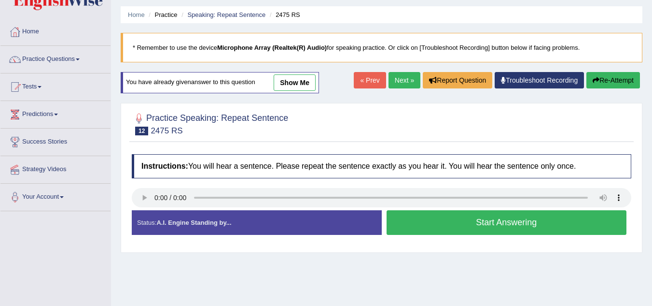
click at [499, 221] on button "Start Answering" at bounding box center [507, 222] width 241 height 25
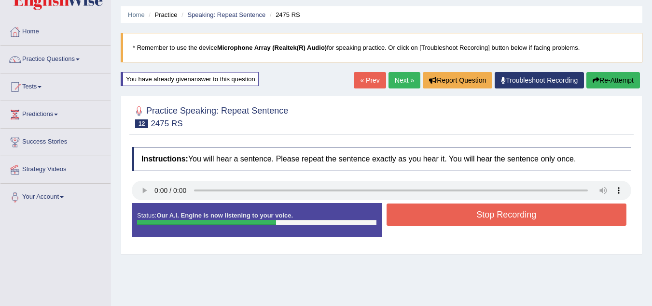
click at [499, 221] on button "Stop Recording" at bounding box center [507, 214] width 241 height 22
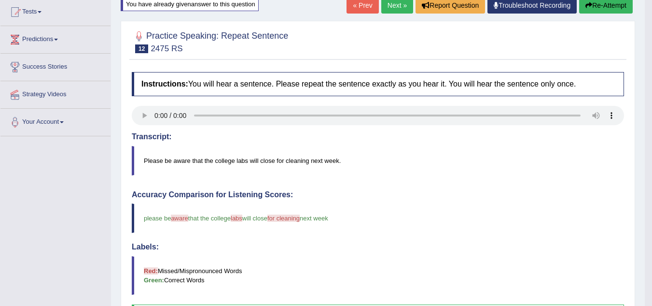
scroll to position [98, 0]
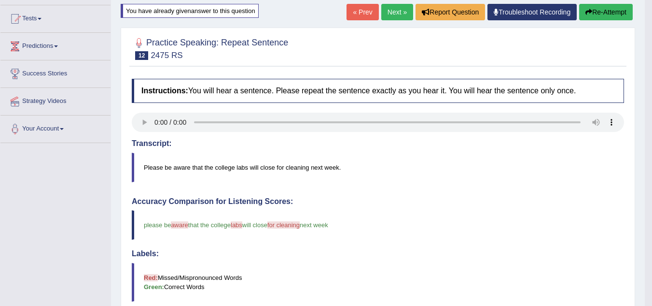
click at [593, 5] on button "Re-Attempt" at bounding box center [607, 12] width 54 height 16
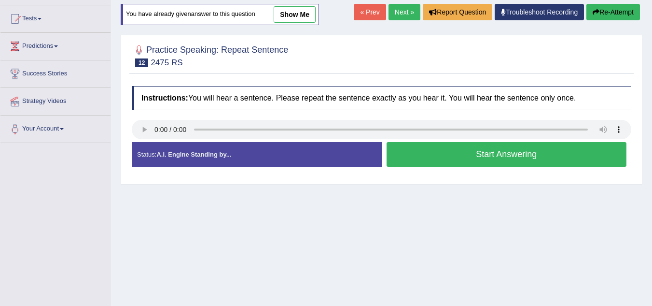
scroll to position [98, 0]
click at [478, 161] on button "Start Answering" at bounding box center [507, 154] width 241 height 25
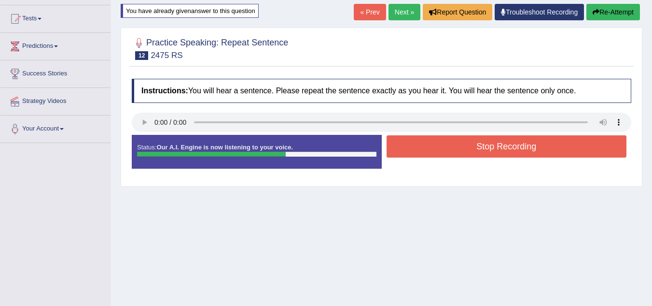
click at [473, 148] on button "Stop Recording" at bounding box center [507, 146] width 241 height 22
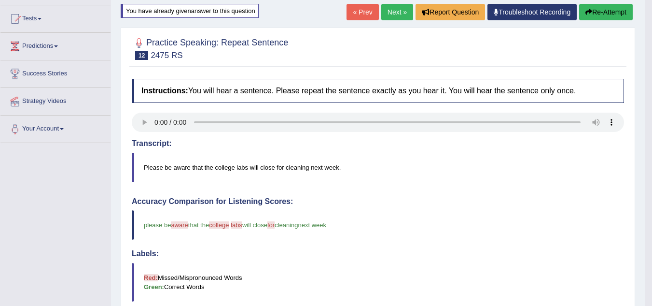
click at [589, 10] on icon "button" at bounding box center [589, 12] width 7 height 7
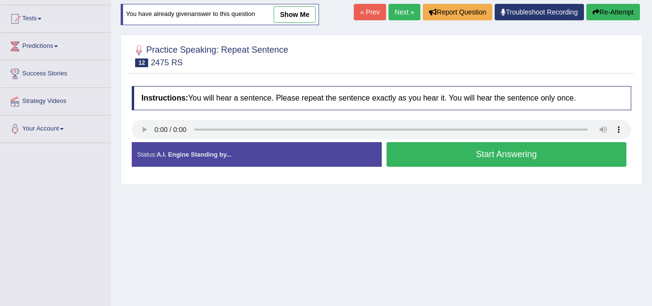
scroll to position [98, 0]
click at [434, 154] on button "Start Answering" at bounding box center [507, 154] width 241 height 25
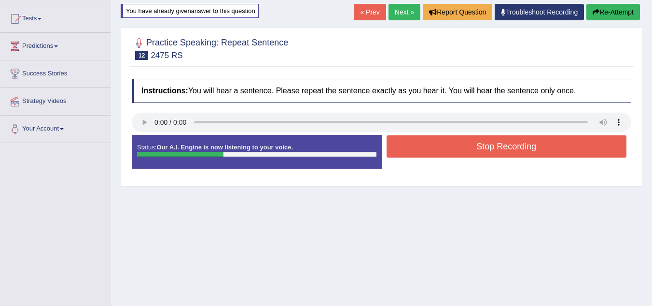
click at [433, 153] on button "Stop Recording" at bounding box center [507, 146] width 241 height 22
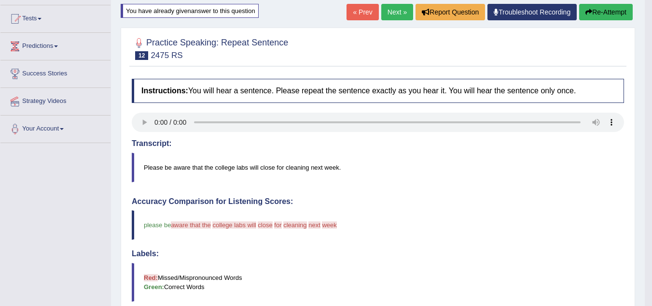
click at [614, 14] on button "Re-Attempt" at bounding box center [607, 12] width 54 height 16
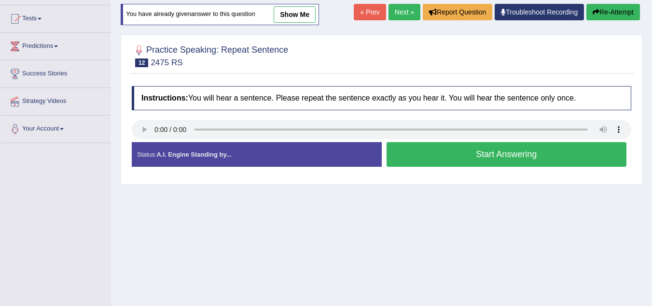
click at [467, 149] on button "Start Answering" at bounding box center [507, 154] width 241 height 25
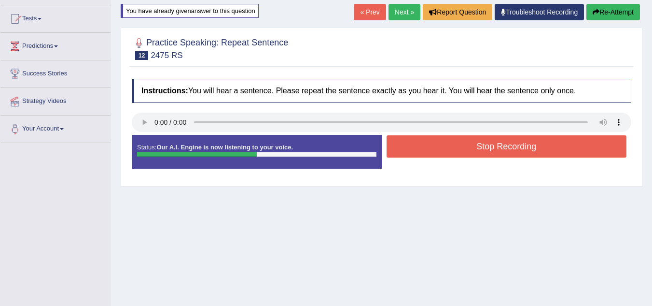
click at [467, 149] on button "Stop Recording" at bounding box center [507, 146] width 241 height 22
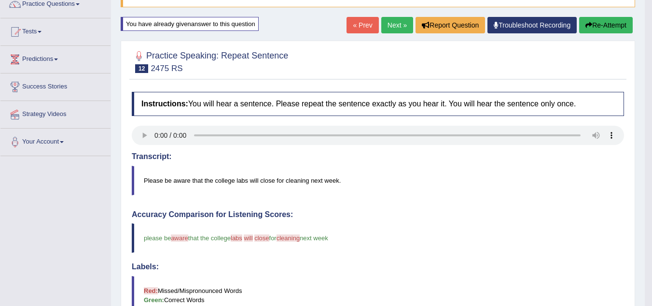
scroll to position [82, 0]
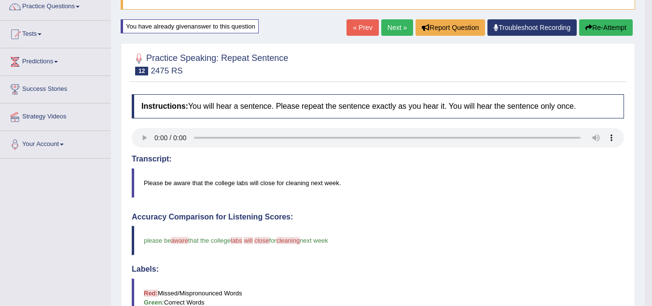
click at [603, 26] on button "Re-Attempt" at bounding box center [607, 27] width 54 height 16
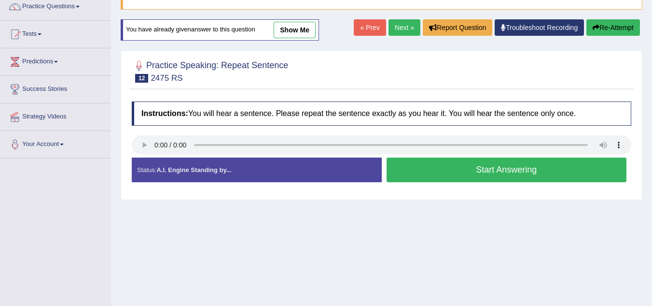
click at [439, 167] on button "Start Answering" at bounding box center [507, 169] width 241 height 25
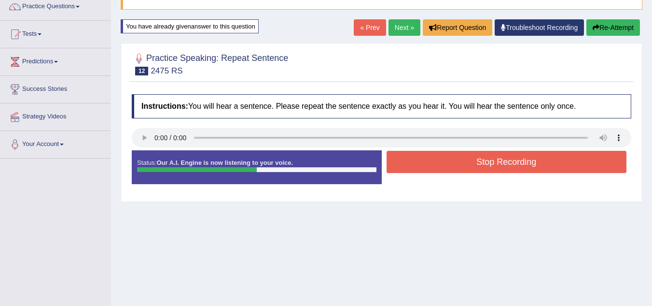
click at [422, 158] on button "Stop Recording" at bounding box center [507, 162] width 241 height 22
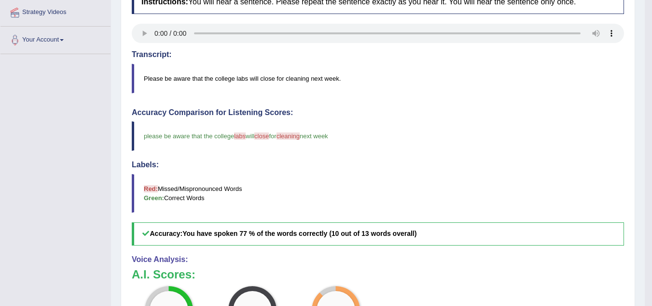
scroll to position [90, 0]
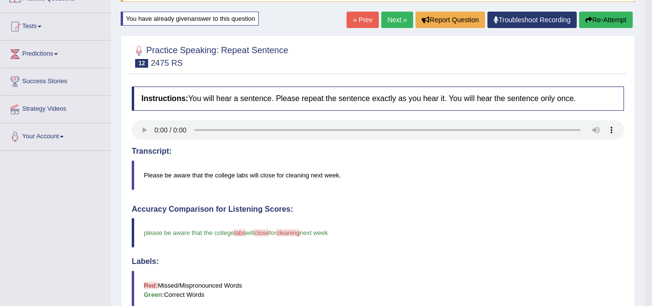
click at [391, 20] on link "Next »" at bounding box center [398, 20] width 32 height 16
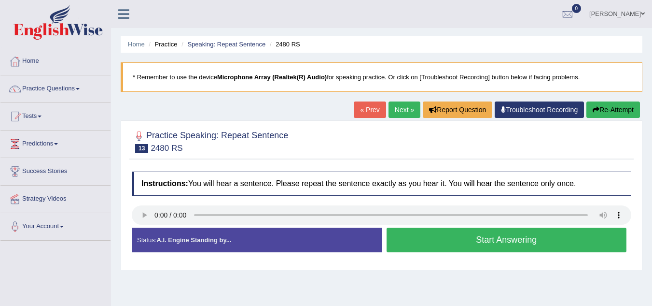
click at [426, 241] on button "Start Answering" at bounding box center [507, 239] width 241 height 25
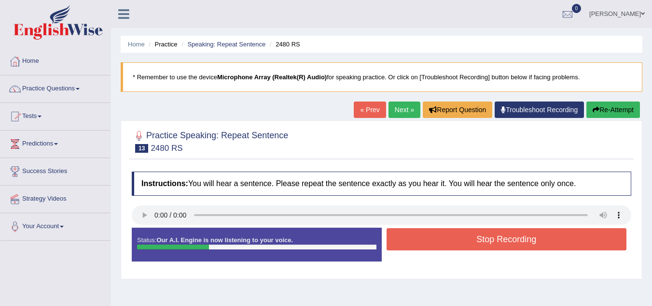
click at [426, 241] on button "Stop Recording" at bounding box center [507, 239] width 241 height 22
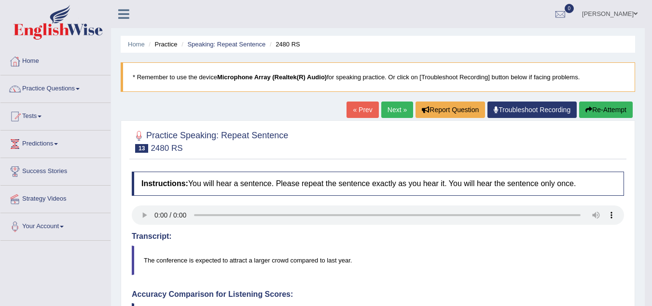
click at [607, 108] on button "Re-Attempt" at bounding box center [607, 109] width 54 height 16
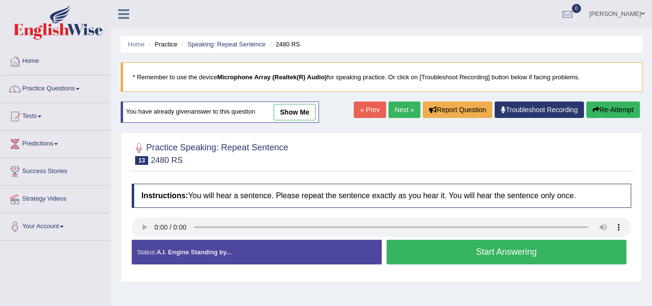
click at [437, 249] on button "Start Answering" at bounding box center [507, 252] width 241 height 25
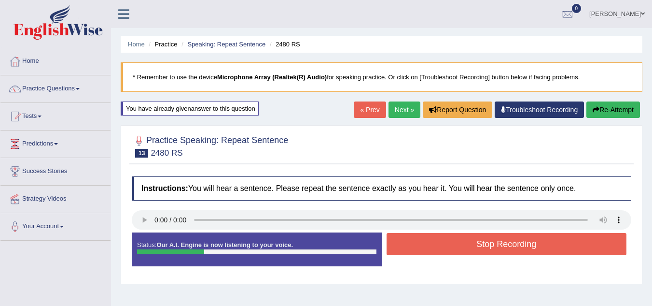
click at [437, 249] on button "Stop Recording" at bounding box center [507, 244] width 241 height 22
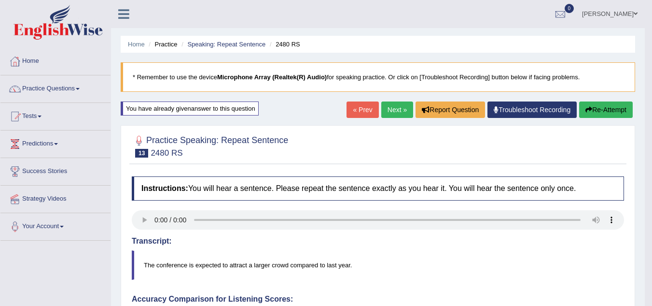
drag, startPoint x: 657, startPoint y: 65, endPoint x: 659, endPoint y: 158, distance: 93.7
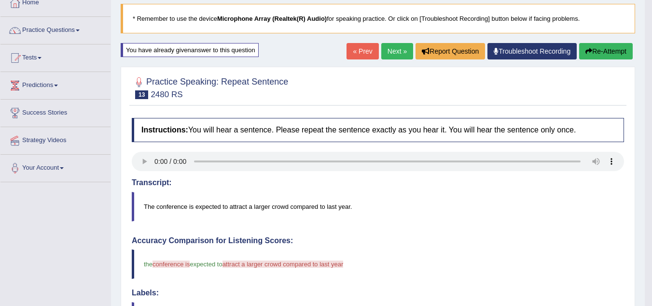
scroll to position [56, 0]
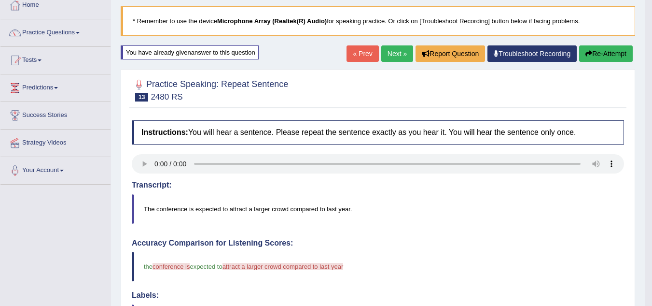
click at [588, 51] on icon "button" at bounding box center [589, 53] width 7 height 7
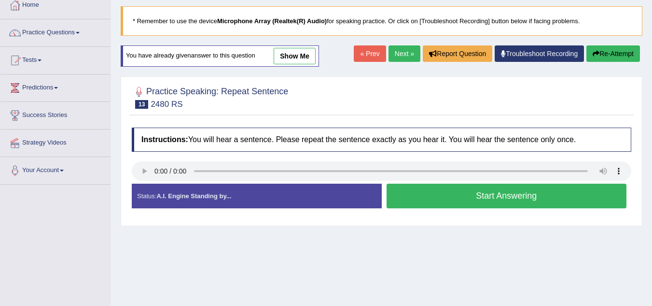
click at [439, 192] on button "Start Answering" at bounding box center [507, 196] width 241 height 25
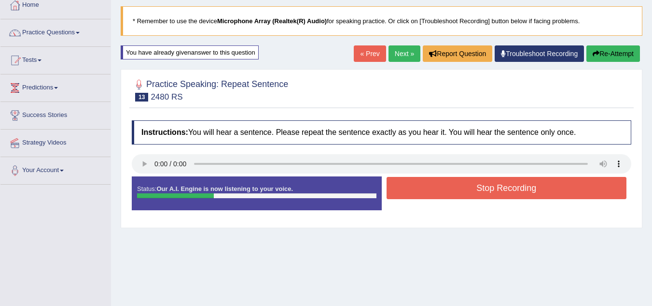
click at [439, 192] on button "Stop Recording" at bounding box center [507, 188] width 241 height 22
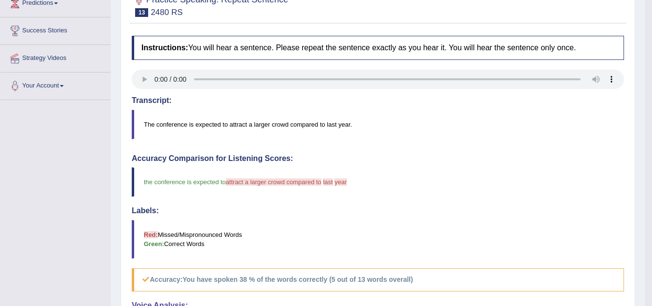
scroll to position [135, 0]
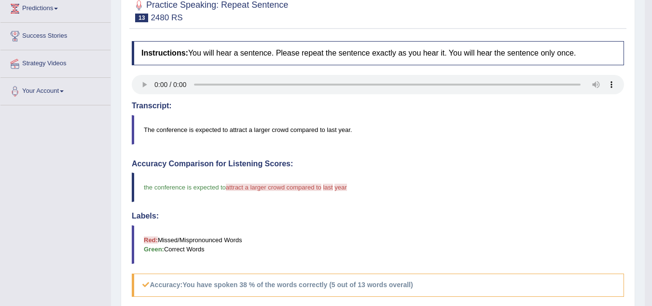
click at [165, 84] on div "Instructions: You will hear a sentence. Please repeat the sentence exactly as y…" at bounding box center [377, 260] width 497 height 449
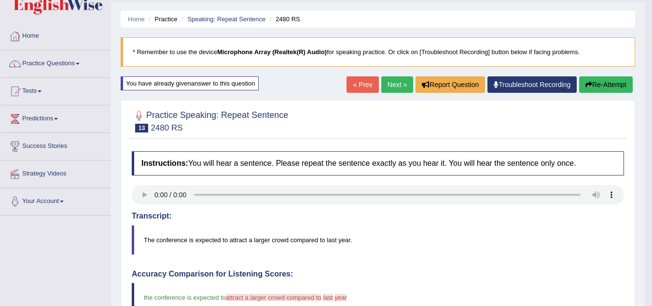
scroll to position [22, 0]
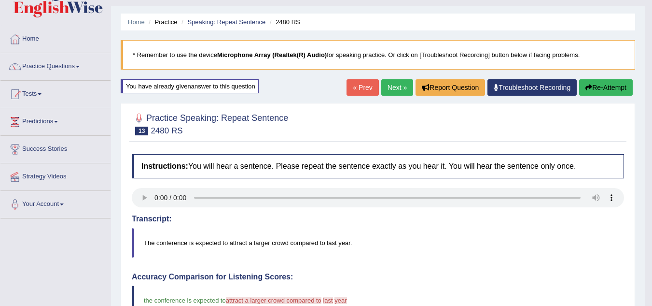
click at [393, 91] on link "Next »" at bounding box center [398, 87] width 32 height 16
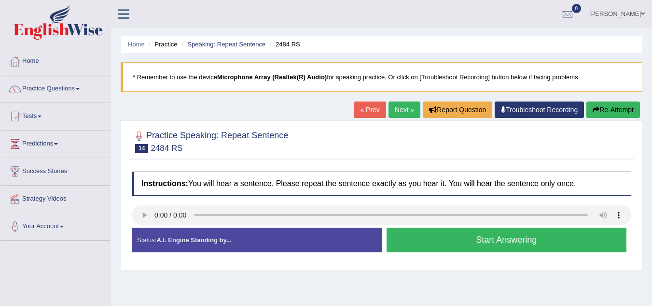
click at [411, 238] on button "Start Answering" at bounding box center [507, 239] width 241 height 25
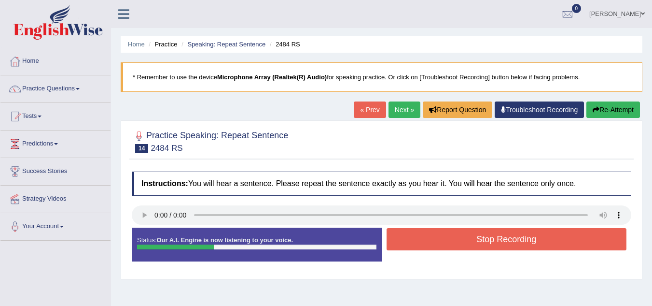
click at [411, 238] on button "Stop Recording" at bounding box center [507, 239] width 241 height 22
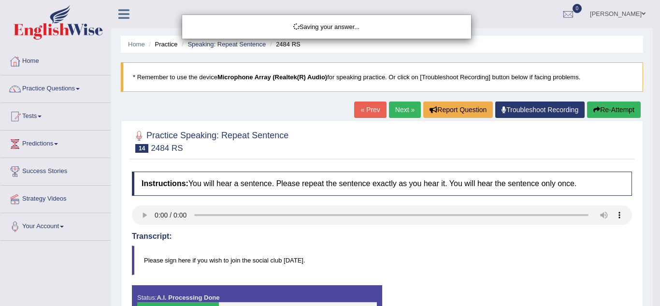
drag, startPoint x: 659, startPoint y: 57, endPoint x: 659, endPoint y: 115, distance: 58.0
click at [652, 115] on div "Saving your answer..." at bounding box center [330, 153] width 660 height 306
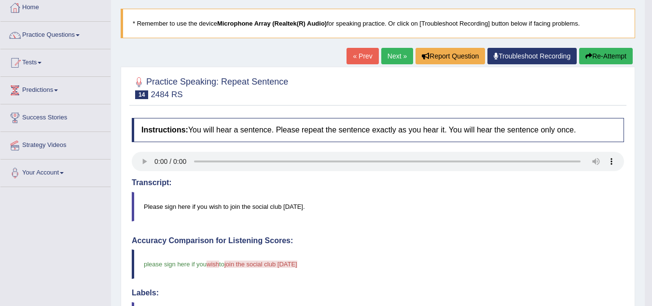
scroll to position [53, 0]
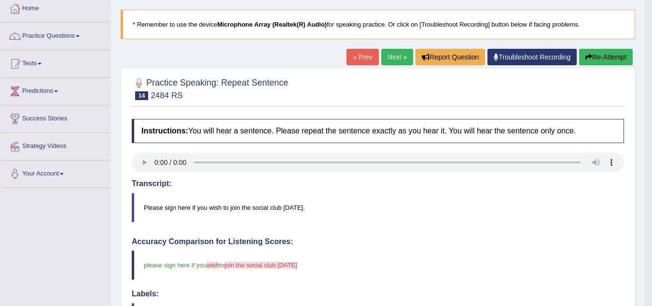
click at [592, 62] on button "Re-Attempt" at bounding box center [607, 57] width 54 height 16
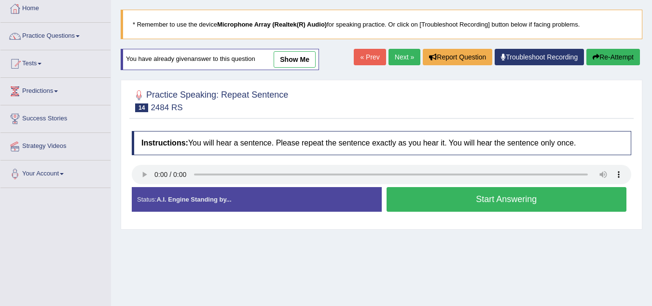
scroll to position [53, 0]
click at [402, 206] on button "Start Answering" at bounding box center [507, 199] width 241 height 25
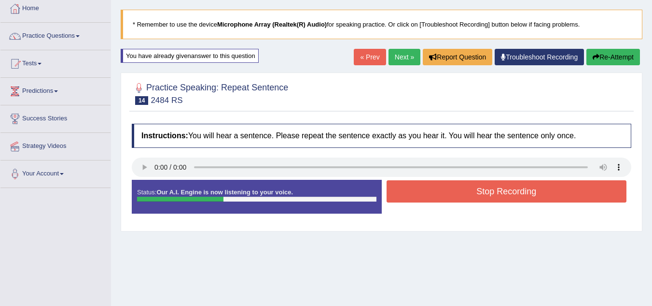
click at [419, 195] on button "Stop Recording" at bounding box center [507, 191] width 241 height 22
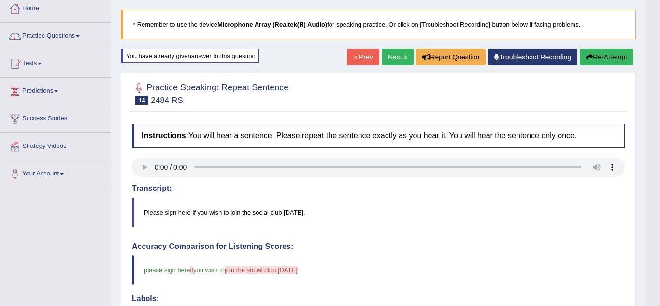
click at [595, 53] on body "Toggle navigation Home Practice Questions Speaking Practice Read Aloud Repeat S…" at bounding box center [330, 100] width 660 height 306
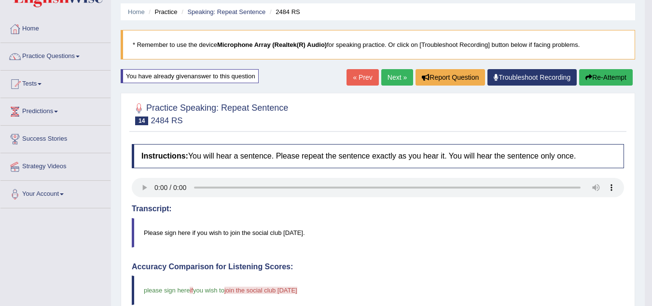
scroll to position [27, 0]
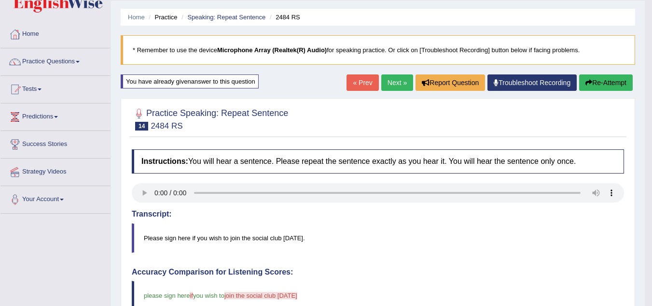
click at [388, 86] on link "Next »" at bounding box center [398, 82] width 32 height 16
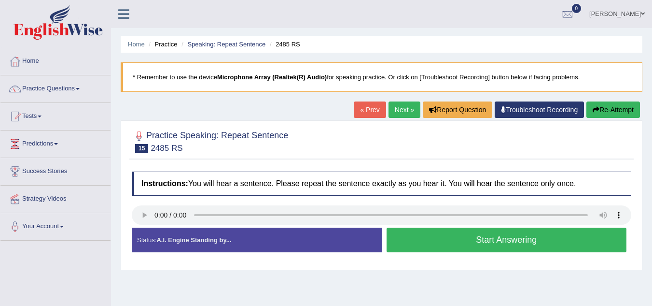
click at [414, 241] on button "Start Answering" at bounding box center [507, 239] width 241 height 25
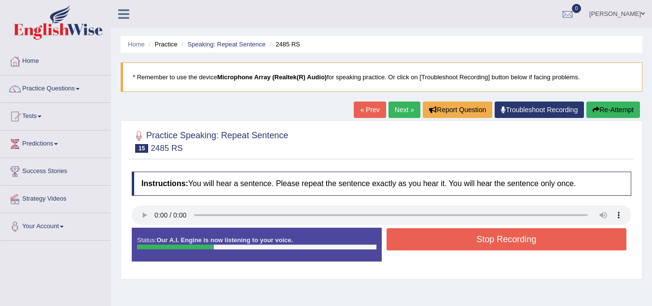
click at [414, 241] on button "Stop Recording" at bounding box center [507, 239] width 241 height 22
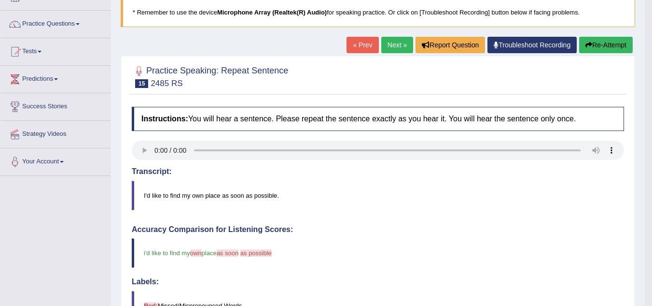
scroll to position [44, 0]
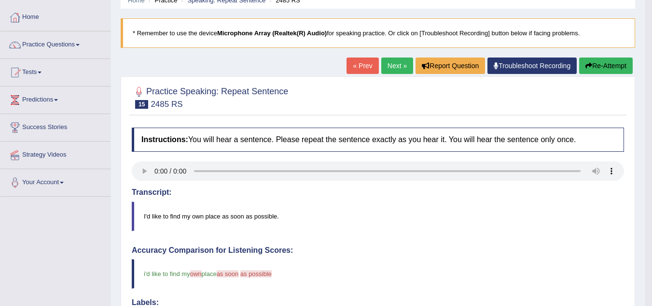
click at [592, 63] on button "Re-Attempt" at bounding box center [607, 65] width 54 height 16
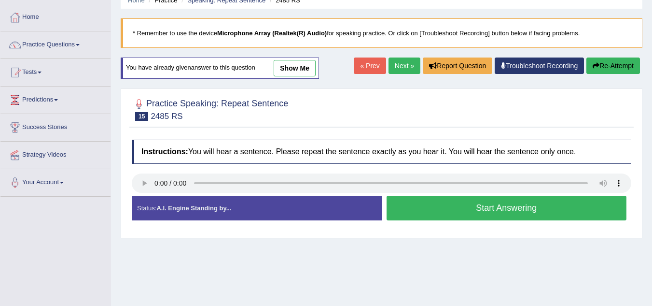
click at [473, 200] on button "Start Answering" at bounding box center [507, 208] width 241 height 25
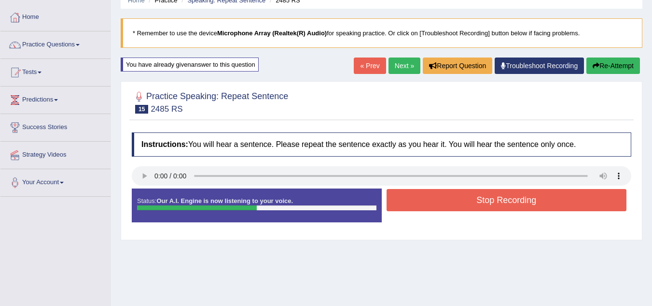
click at [473, 200] on button "Stop Recording" at bounding box center [507, 200] width 241 height 22
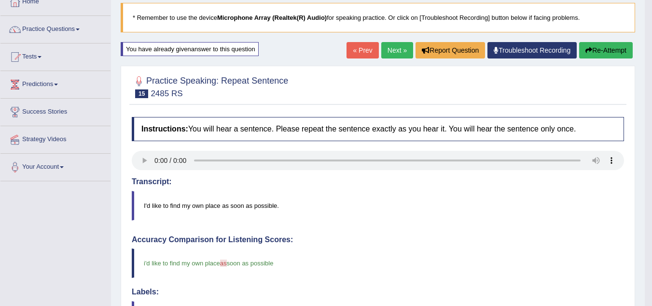
scroll to position [49, 0]
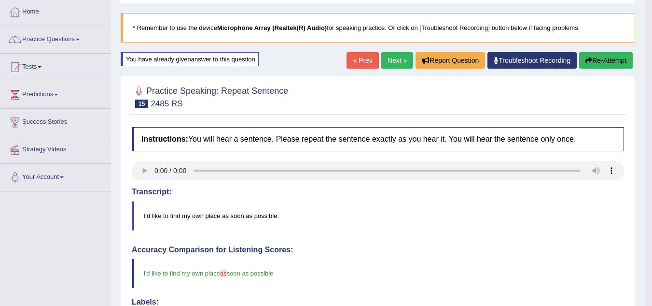
click at [388, 61] on link "Next »" at bounding box center [398, 60] width 32 height 16
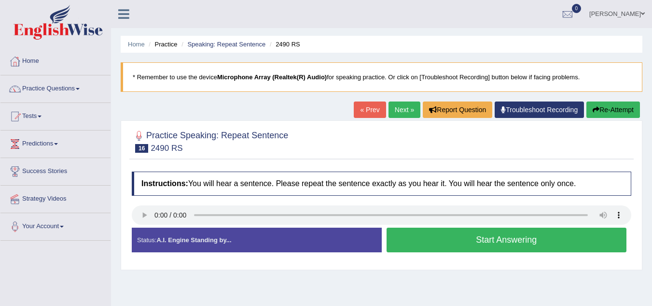
click at [416, 242] on button "Start Answering" at bounding box center [507, 239] width 241 height 25
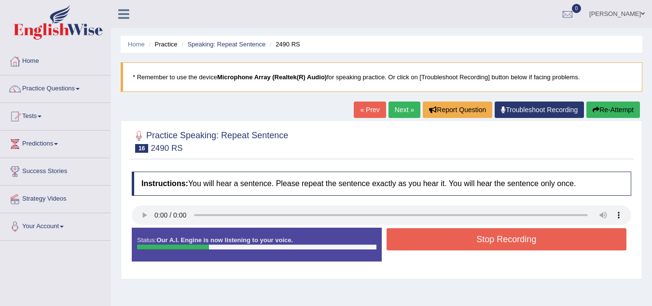
click at [416, 242] on button "Stop Recording" at bounding box center [507, 239] width 241 height 22
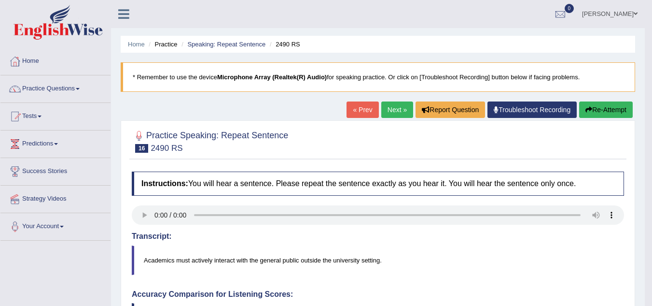
drag, startPoint x: 659, startPoint y: 87, endPoint x: 659, endPoint y: 154, distance: 66.6
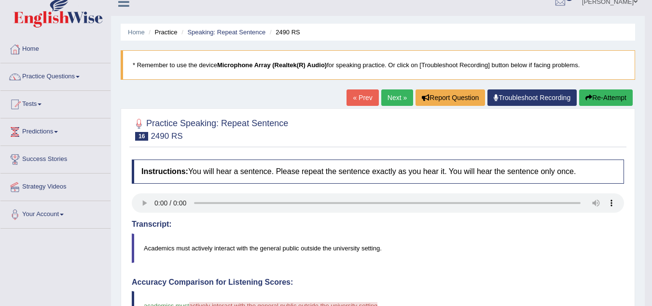
scroll to position [11, 0]
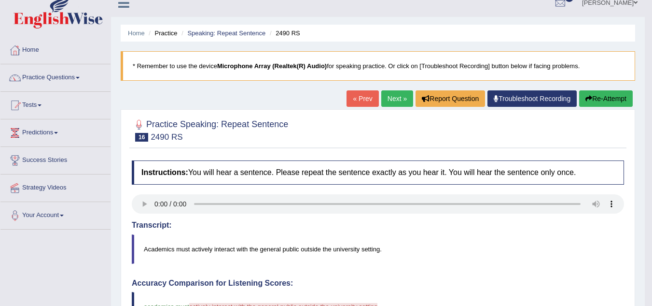
click at [587, 99] on icon "button" at bounding box center [589, 98] width 7 height 7
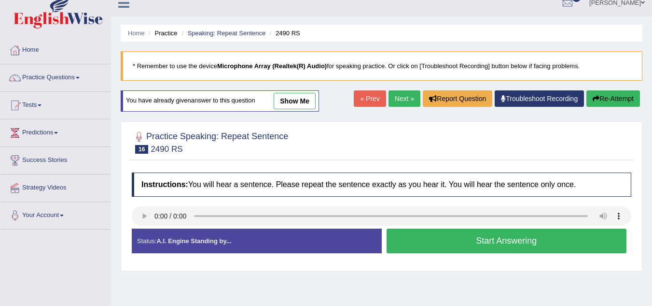
click at [472, 246] on button "Start Answering" at bounding box center [507, 240] width 241 height 25
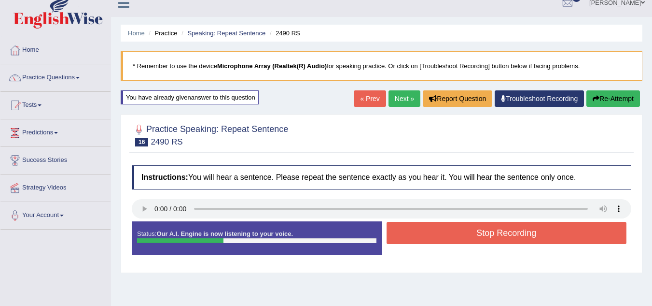
click at [470, 239] on button "Stop Recording" at bounding box center [507, 233] width 241 height 22
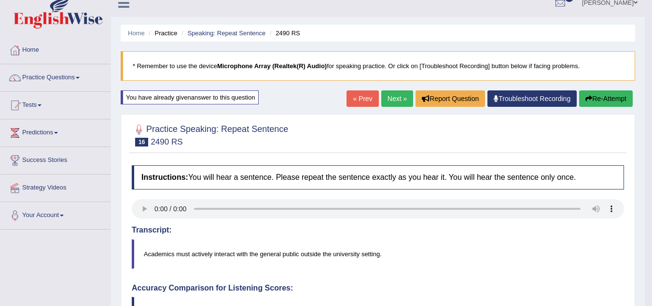
drag, startPoint x: 659, startPoint y: 92, endPoint x: 651, endPoint y: 140, distance: 48.1
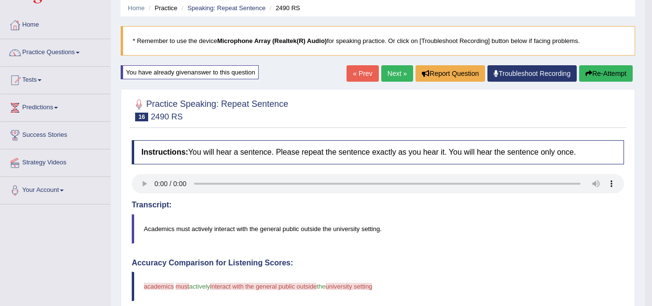
scroll to position [26, 0]
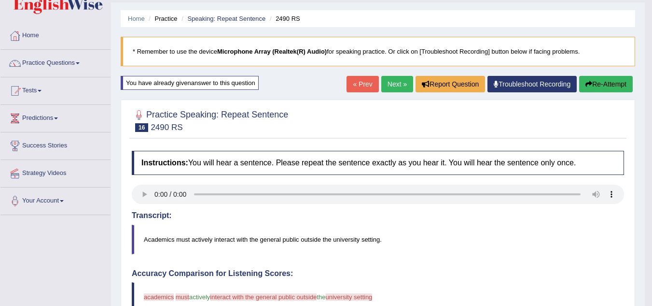
click at [587, 79] on button "Re-Attempt" at bounding box center [607, 84] width 54 height 16
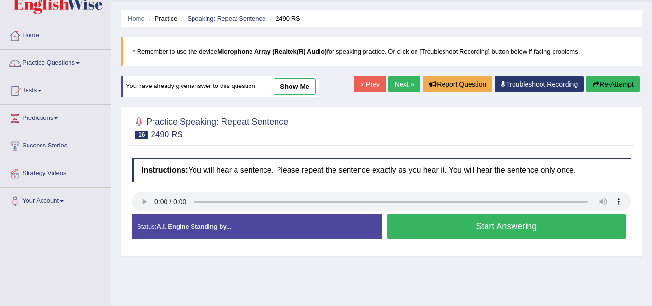
click at [475, 225] on button "Start Answering" at bounding box center [507, 226] width 241 height 25
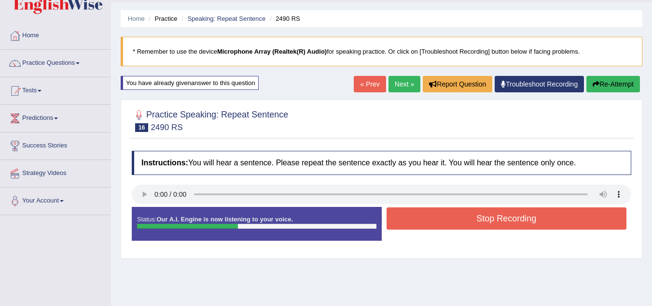
click at [475, 225] on button "Stop Recording" at bounding box center [507, 218] width 241 height 22
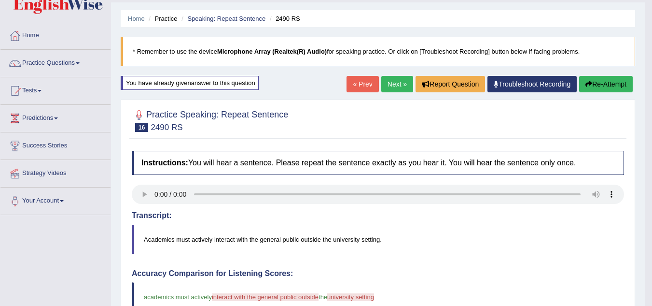
drag, startPoint x: 658, startPoint y: 90, endPoint x: 647, endPoint y: 196, distance: 106.4
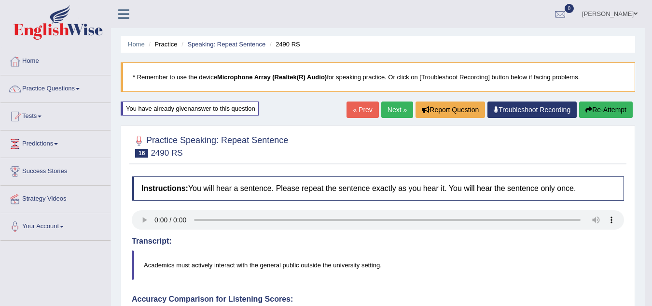
click at [590, 107] on icon "button" at bounding box center [589, 109] width 7 height 7
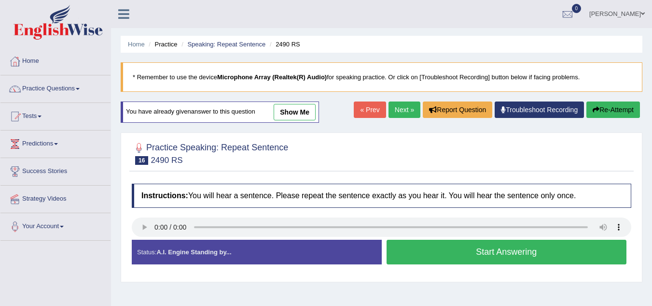
click at [517, 249] on button "Start Answering" at bounding box center [507, 252] width 241 height 25
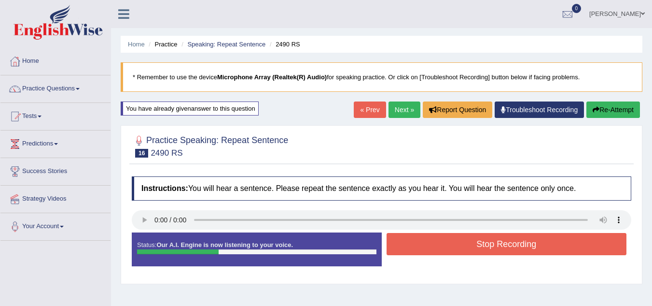
click at [517, 249] on button "Stop Recording" at bounding box center [507, 244] width 241 height 22
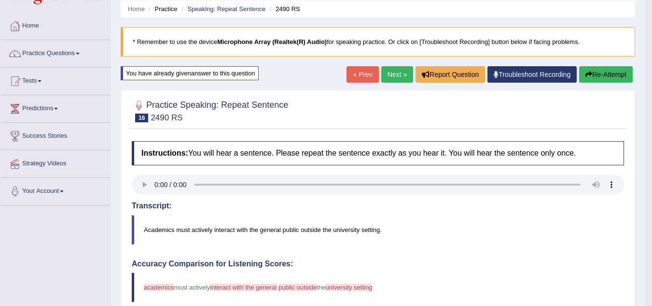
scroll to position [31, 0]
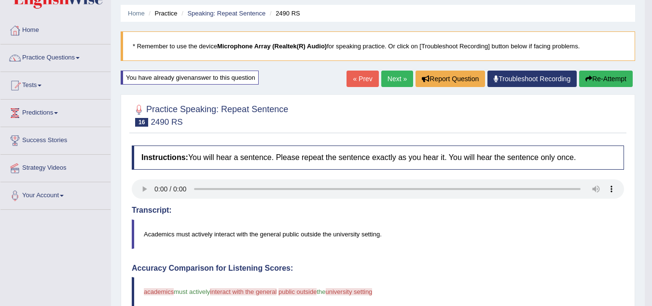
click at [582, 81] on button "Re-Attempt" at bounding box center [607, 79] width 54 height 16
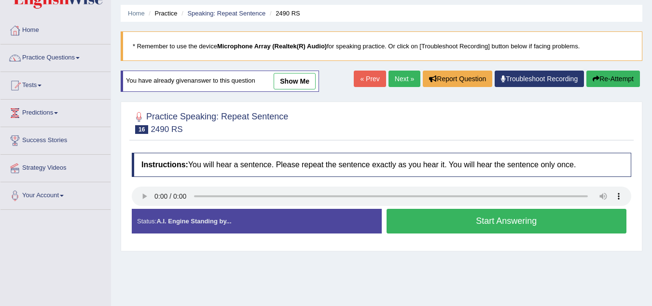
click at [461, 218] on button "Start Answering" at bounding box center [507, 221] width 241 height 25
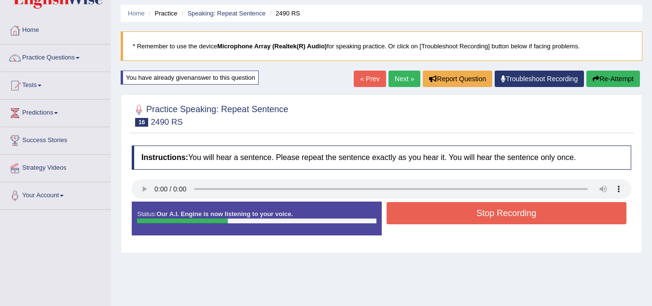
click at [461, 218] on button "Stop Recording" at bounding box center [507, 213] width 241 height 22
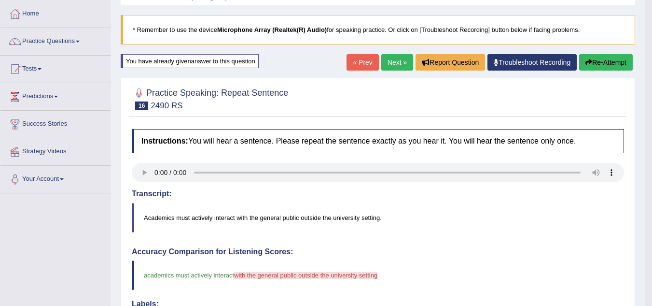
scroll to position [46, 0]
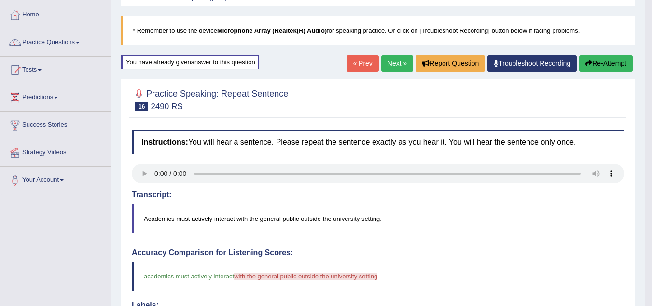
click at [586, 61] on icon "button" at bounding box center [589, 63] width 7 height 7
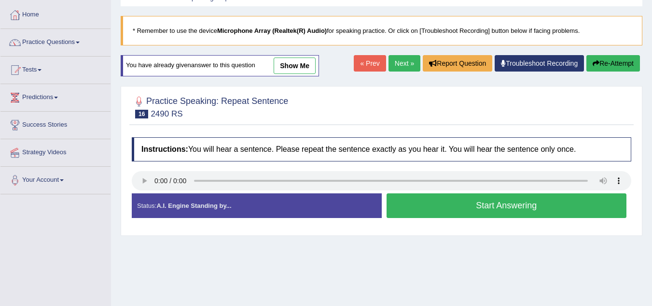
scroll to position [46, 0]
click at [444, 201] on button "Start Answering" at bounding box center [507, 205] width 241 height 25
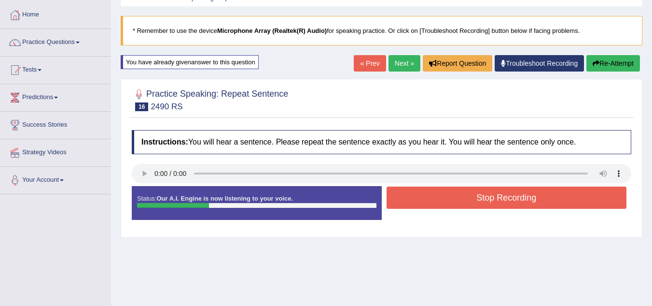
click at [444, 201] on button "Stop Recording" at bounding box center [507, 197] width 241 height 22
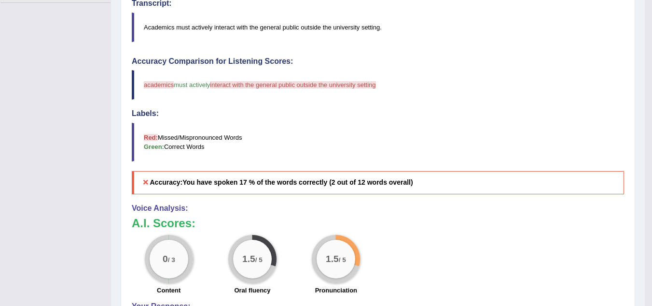
scroll to position [0, 0]
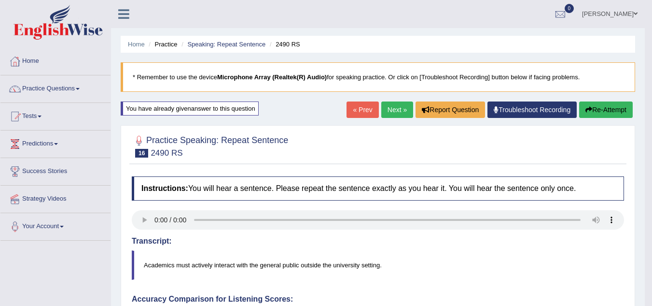
click at [396, 112] on link "Next »" at bounding box center [398, 109] width 32 height 16
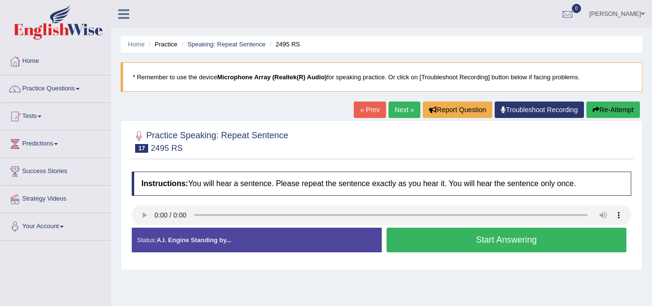
click at [356, 111] on link "« Prev" at bounding box center [370, 109] width 32 height 16
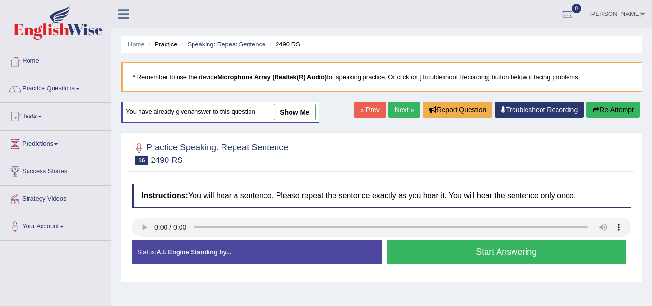
click at [448, 262] on button "Start Answering" at bounding box center [507, 252] width 241 height 25
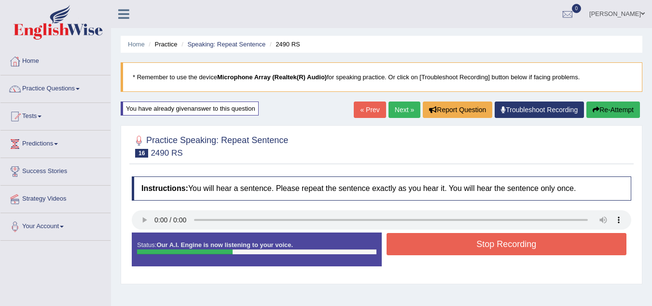
click at [443, 252] on button "Stop Recording" at bounding box center [507, 244] width 241 height 22
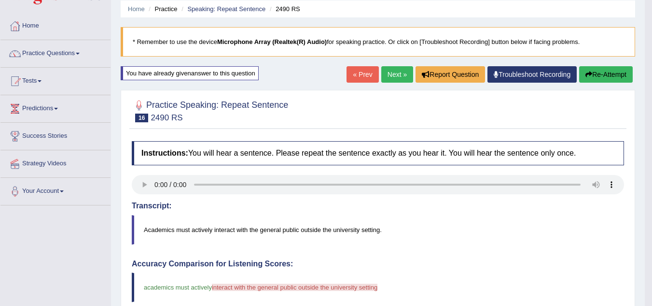
scroll to position [33, 0]
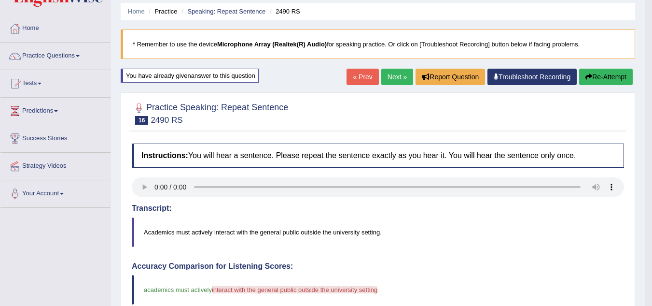
click at [595, 68] on div "Home Practice Speaking: Repeat Sentence 2490 RS * Remember to use the device Mi…" at bounding box center [378, 284] width 534 height 634
click at [595, 75] on button "Re-Attempt" at bounding box center [607, 77] width 54 height 16
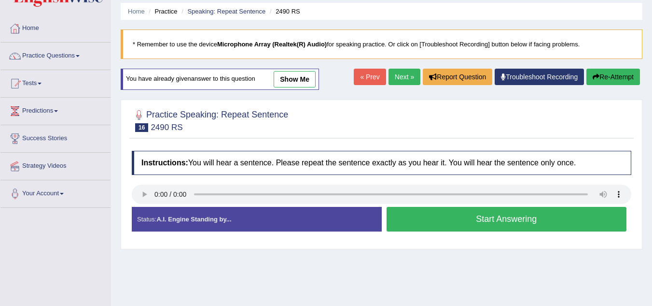
click at [453, 218] on button "Start Answering" at bounding box center [507, 219] width 241 height 25
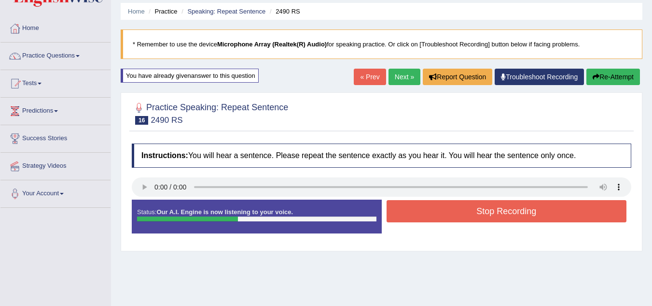
click at [448, 208] on button "Stop Recording" at bounding box center [507, 211] width 241 height 22
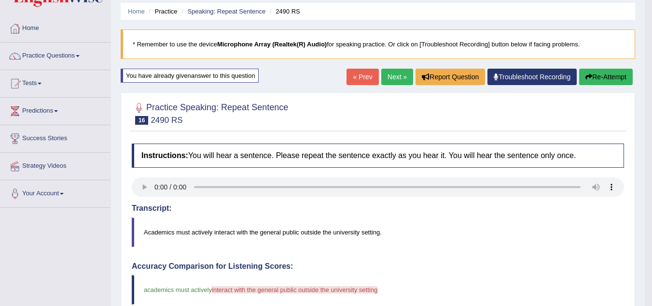
drag, startPoint x: 659, startPoint y: 71, endPoint x: 641, endPoint y: 129, distance: 61.1
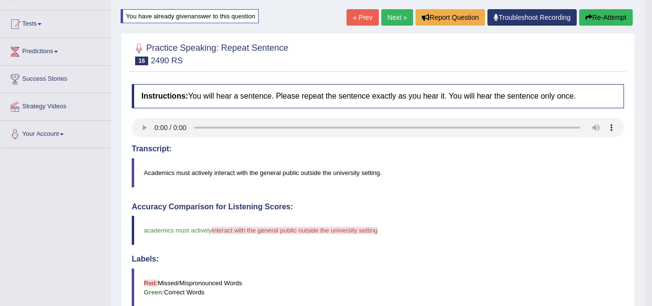
scroll to position [89, 0]
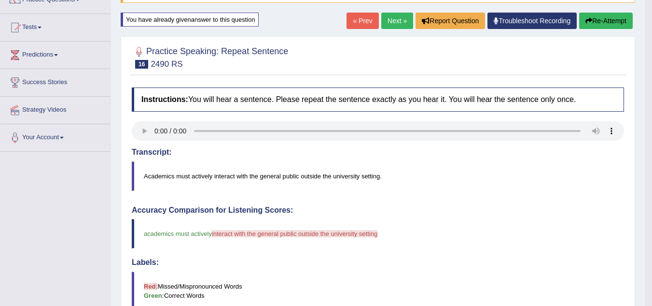
click at [590, 20] on icon "button" at bounding box center [589, 20] width 7 height 7
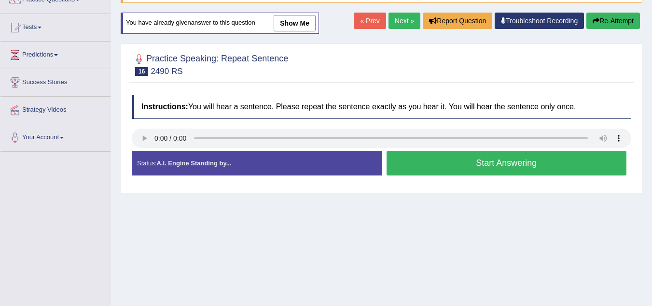
click at [418, 165] on button "Start Answering" at bounding box center [507, 163] width 241 height 25
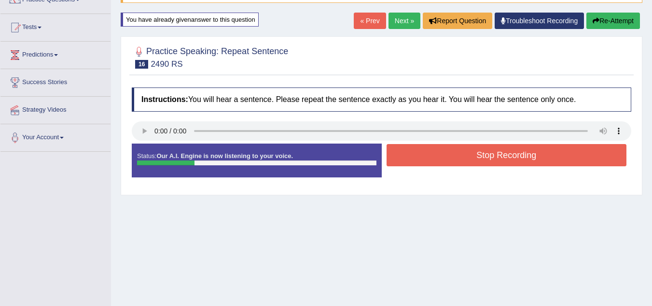
click at [460, 146] on button "Stop Recording" at bounding box center [507, 155] width 241 height 22
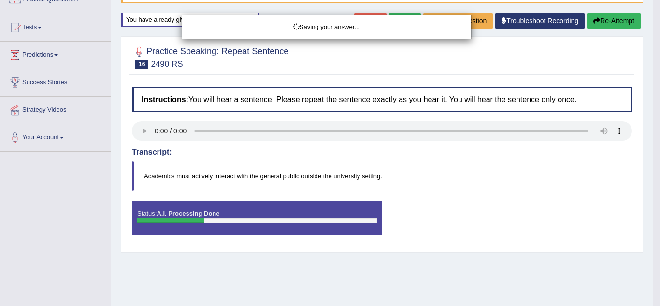
click at [621, 21] on div "Saving your answer..." at bounding box center [330, 153] width 660 height 306
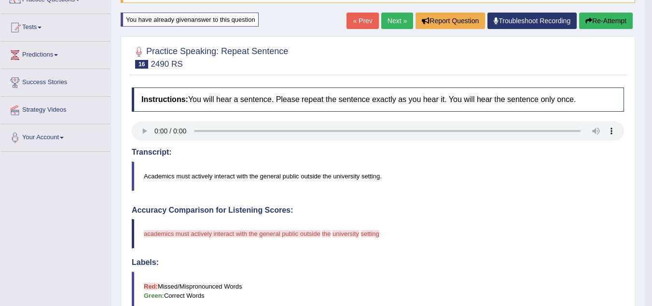
click at [610, 21] on button "Re-Attempt" at bounding box center [607, 21] width 54 height 16
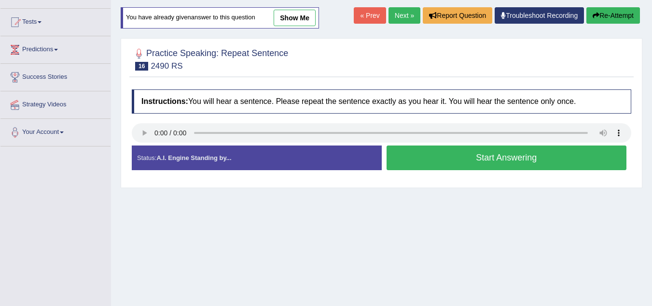
scroll to position [89, 0]
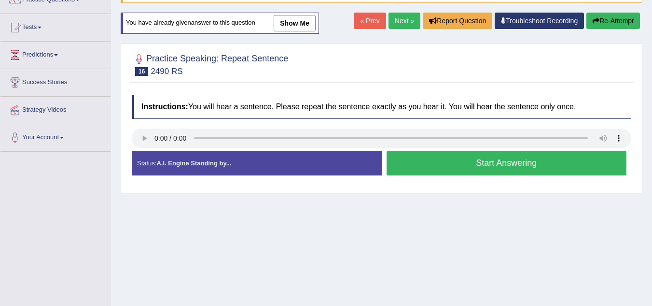
drag, startPoint x: 0, startPoint y: 0, endPoint x: 423, endPoint y: 164, distance: 453.2
click at [423, 164] on button "Start Answering" at bounding box center [507, 163] width 241 height 25
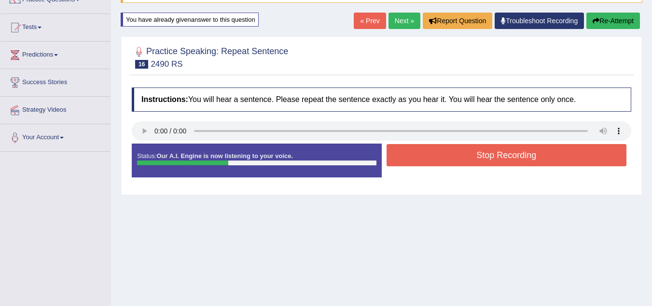
click at [603, 21] on button "Re-Attempt" at bounding box center [614, 21] width 54 height 16
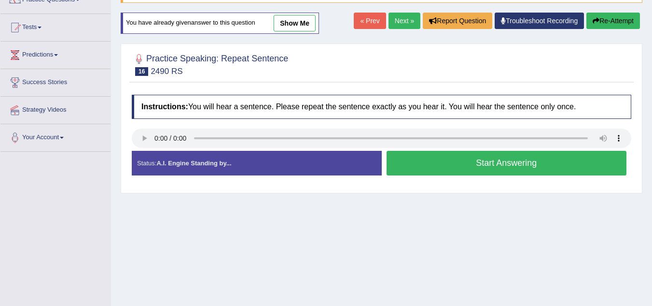
click at [446, 164] on button "Start Answering" at bounding box center [507, 163] width 241 height 25
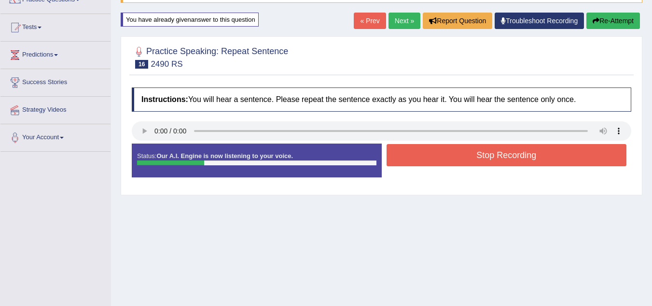
click at [446, 164] on button "Stop Recording" at bounding box center [507, 155] width 241 height 22
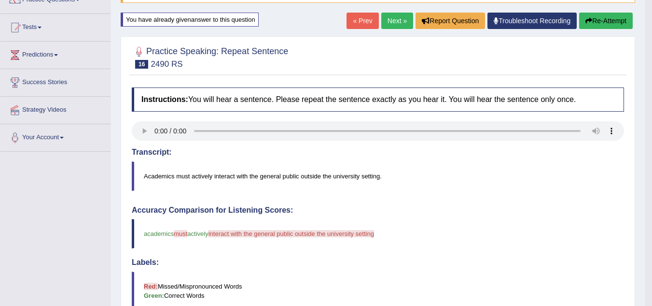
drag, startPoint x: 657, startPoint y: 99, endPoint x: 659, endPoint y: 205, distance: 106.8
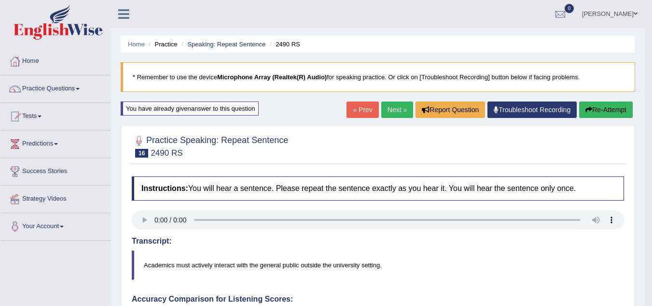
click at [397, 108] on link "Next »" at bounding box center [398, 109] width 32 height 16
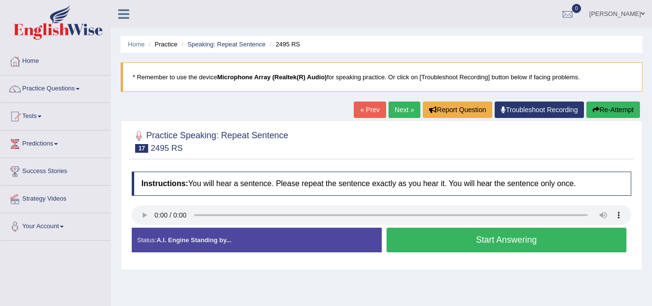
click at [411, 240] on button "Start Answering" at bounding box center [507, 239] width 241 height 25
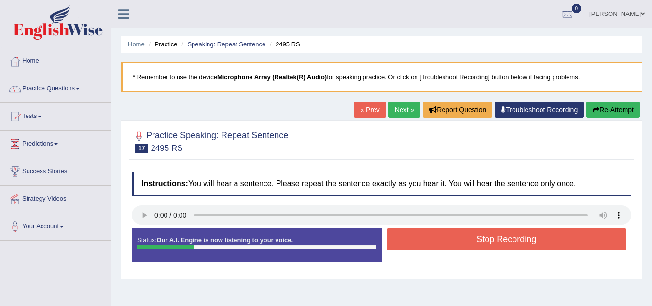
click at [411, 240] on button "Stop Recording" at bounding box center [507, 239] width 241 height 22
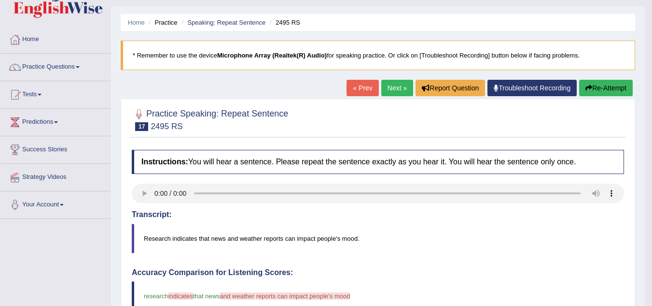
scroll to position [15, 0]
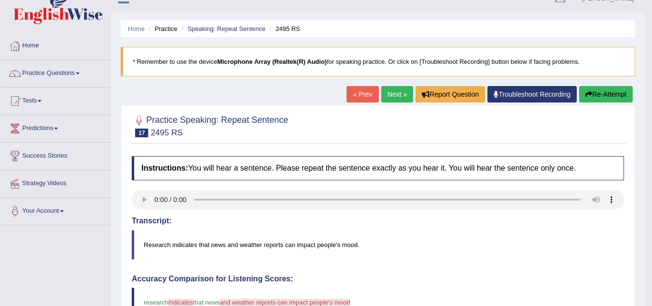
click at [593, 92] on button "Re-Attempt" at bounding box center [607, 94] width 54 height 16
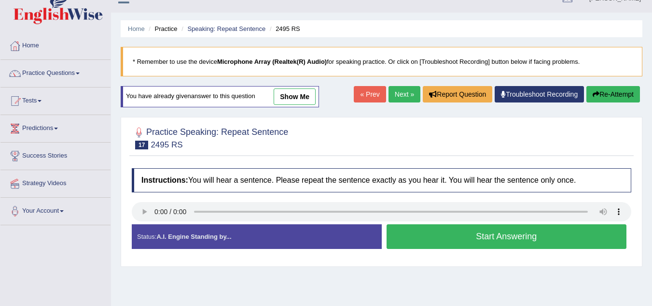
click at [417, 236] on button "Start Answering" at bounding box center [507, 236] width 241 height 25
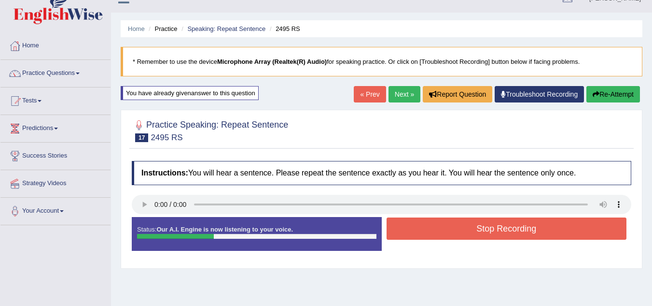
click at [417, 236] on button "Stop Recording" at bounding box center [507, 228] width 241 height 22
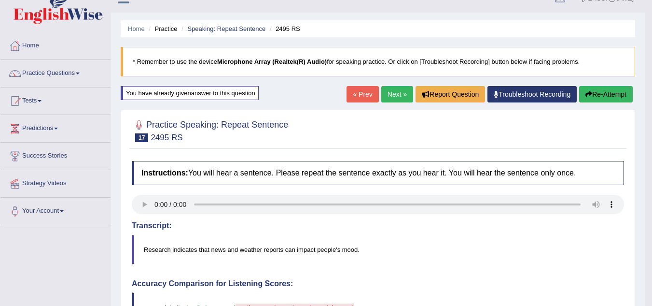
drag, startPoint x: 659, startPoint y: 79, endPoint x: 659, endPoint y: 164, distance: 84.5
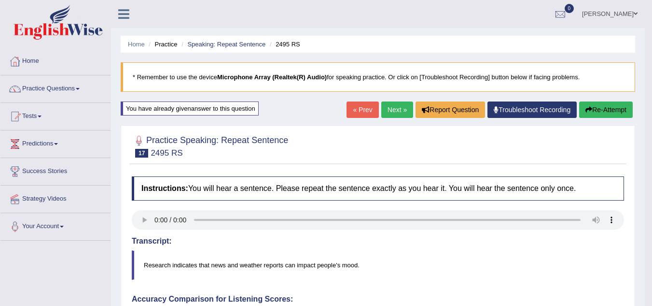
click at [588, 105] on button "Re-Attempt" at bounding box center [607, 109] width 54 height 16
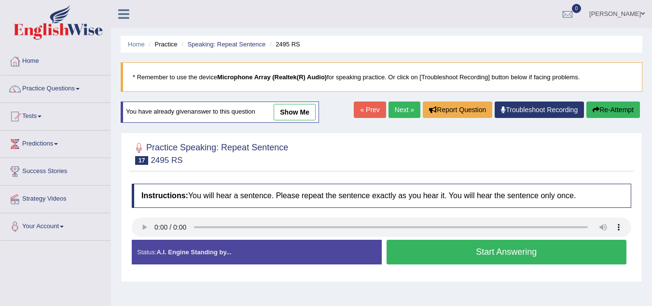
click at [412, 255] on button "Start Answering" at bounding box center [507, 252] width 241 height 25
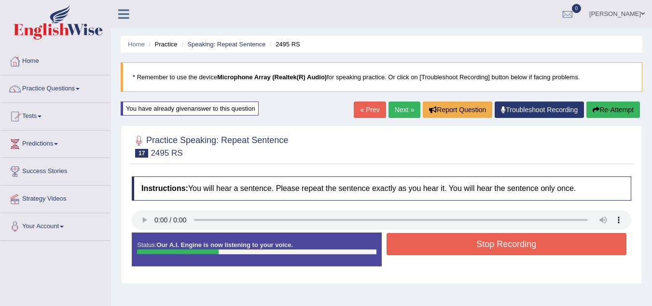
click at [409, 246] on button "Stop Recording" at bounding box center [507, 244] width 241 height 22
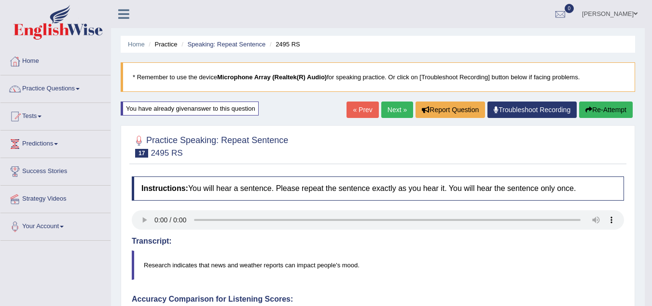
drag, startPoint x: 659, startPoint y: 50, endPoint x: 658, endPoint y: 111, distance: 61.3
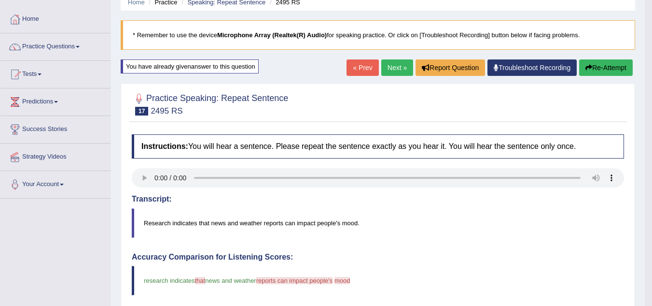
scroll to position [37, 0]
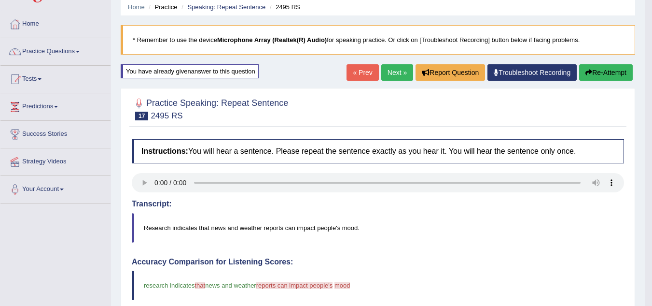
click at [383, 74] on link "Next »" at bounding box center [398, 72] width 32 height 16
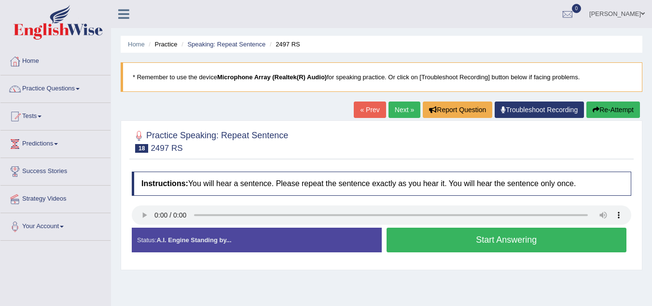
click at [425, 242] on button "Start Answering" at bounding box center [507, 239] width 241 height 25
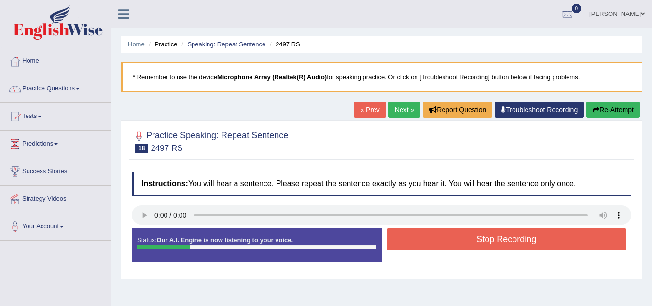
click at [425, 242] on button "Stop Recording" at bounding box center [507, 239] width 241 height 22
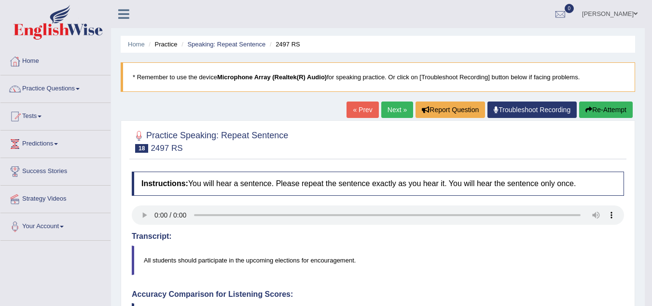
drag, startPoint x: 659, startPoint y: 60, endPoint x: 659, endPoint y: 113, distance: 53.1
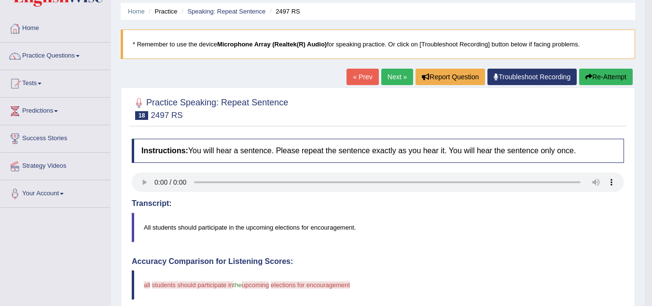
scroll to position [24, 0]
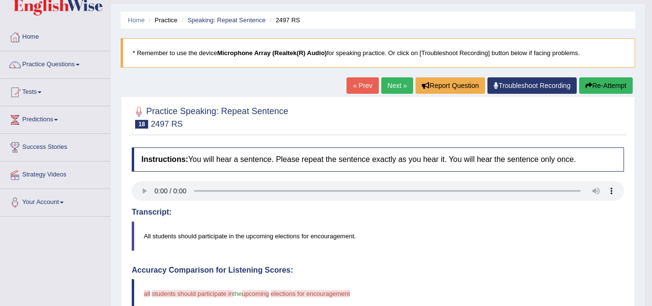
click at [602, 84] on button "Re-Attempt" at bounding box center [607, 85] width 54 height 16
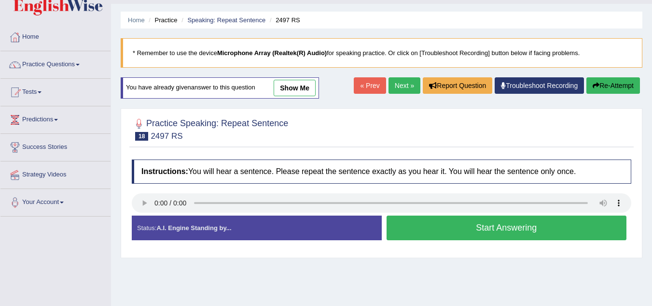
click at [408, 230] on button "Start Answering" at bounding box center [507, 227] width 241 height 25
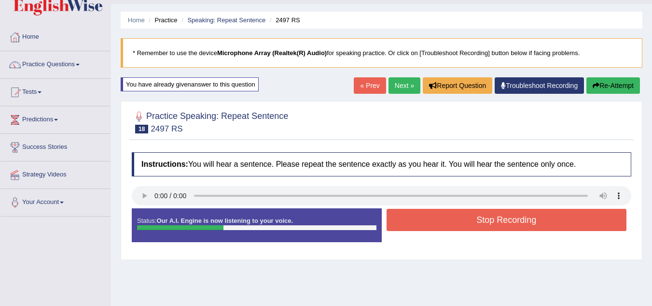
click at [408, 217] on button "Stop Recording" at bounding box center [507, 220] width 241 height 22
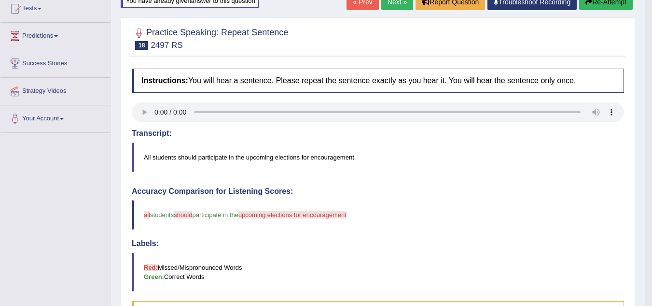
scroll to position [88, 0]
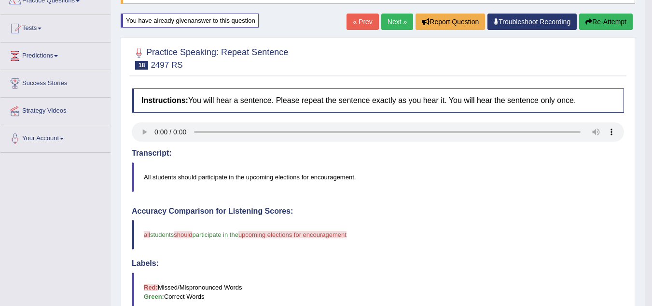
click at [591, 22] on button "Re-Attempt" at bounding box center [607, 22] width 54 height 16
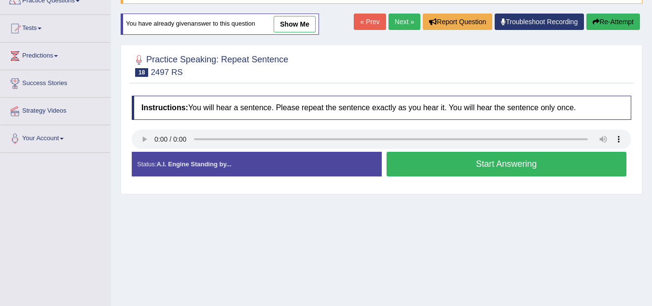
click at [449, 166] on button "Start Answering" at bounding box center [507, 164] width 241 height 25
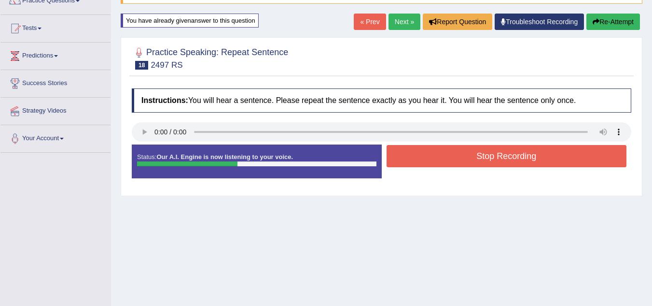
click at [439, 158] on button "Stop Recording" at bounding box center [507, 156] width 241 height 22
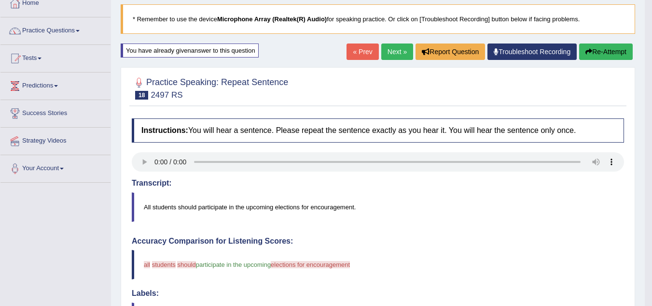
scroll to position [56, 0]
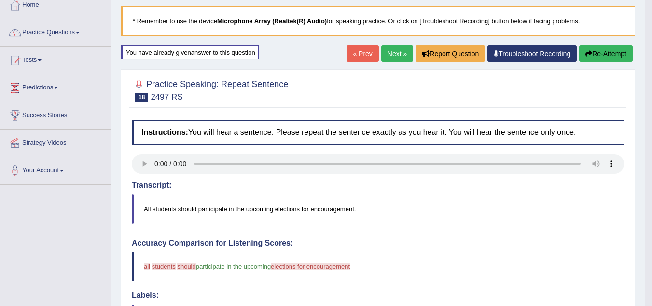
click at [606, 54] on button "Re-Attempt" at bounding box center [607, 53] width 54 height 16
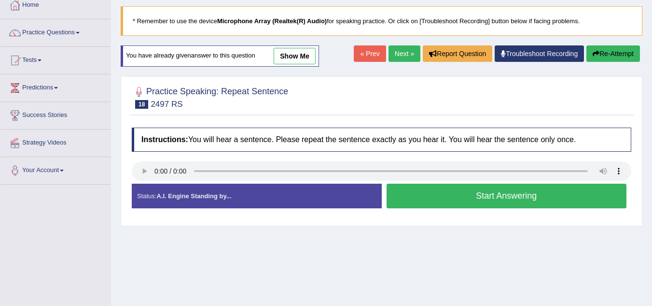
click at [418, 203] on button "Start Answering" at bounding box center [507, 196] width 241 height 25
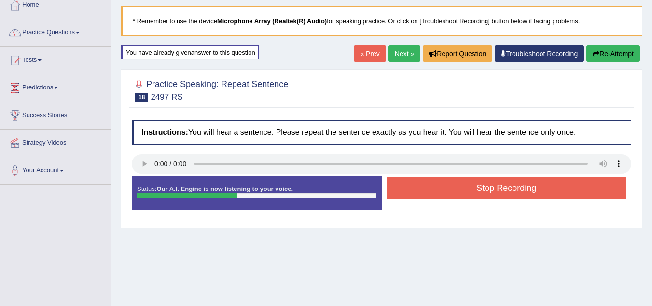
click at [412, 187] on button "Stop Recording" at bounding box center [507, 188] width 241 height 22
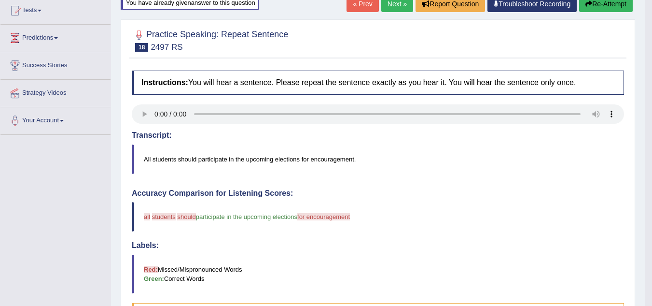
scroll to position [100, 0]
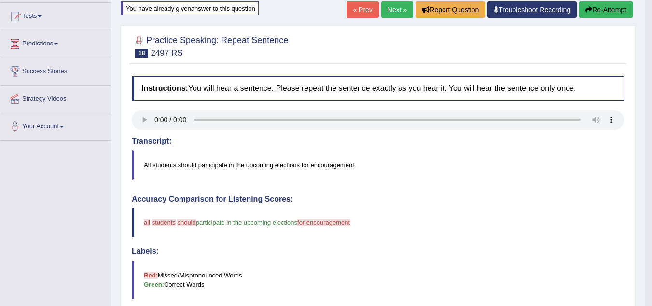
click at [604, 7] on button "Re-Attempt" at bounding box center [607, 9] width 54 height 16
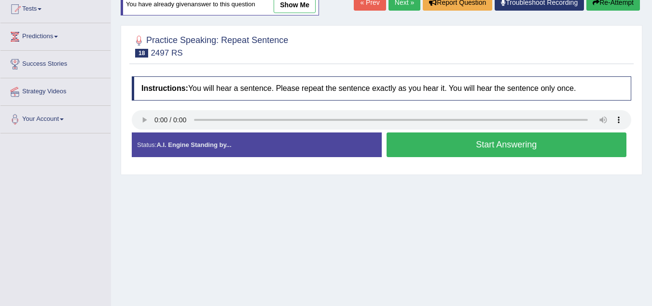
click at [440, 140] on button "Start Answering" at bounding box center [507, 144] width 241 height 25
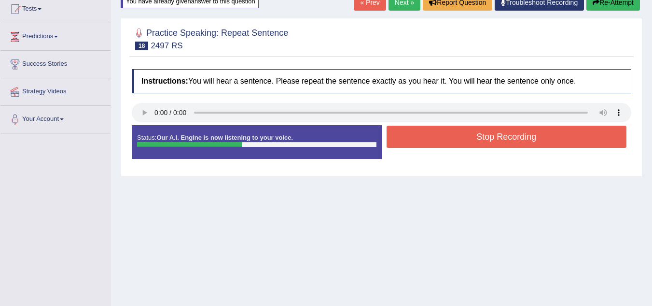
click at [440, 140] on button "Stop Recording" at bounding box center [507, 137] width 241 height 22
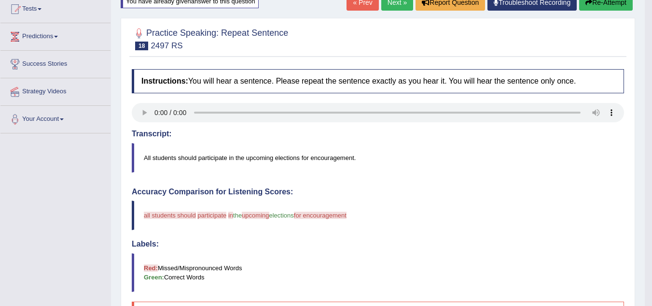
drag, startPoint x: 658, startPoint y: 85, endPoint x: 659, endPoint y: 174, distance: 88.9
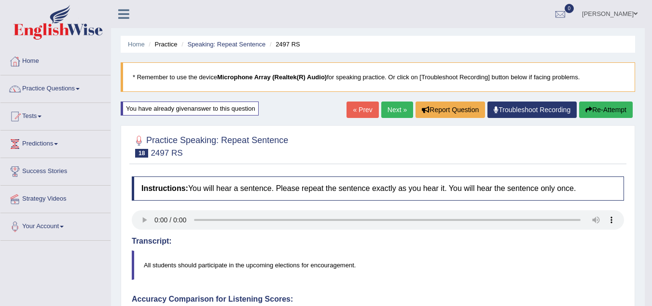
drag, startPoint x: 659, startPoint y: 75, endPoint x: 376, endPoint y: 164, distance: 297.2
click at [589, 113] on icon "button" at bounding box center [589, 109] width 7 height 7
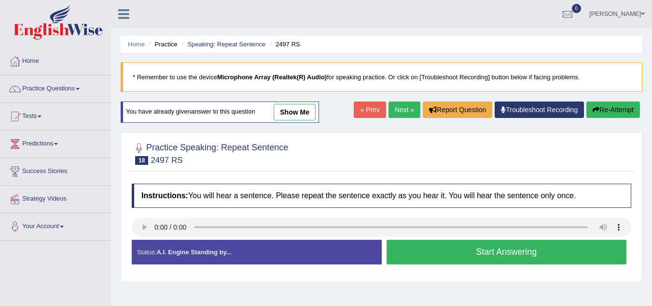
click at [428, 246] on button "Start Answering" at bounding box center [507, 252] width 241 height 25
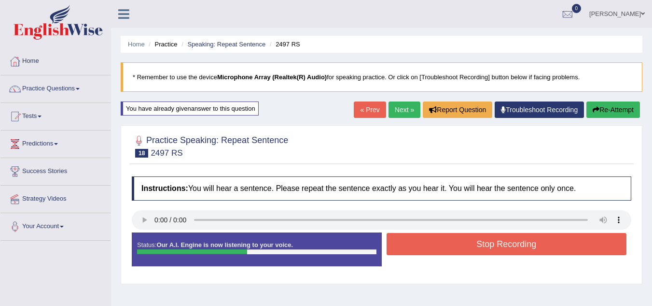
click at [428, 246] on button "Stop Recording" at bounding box center [507, 244] width 241 height 22
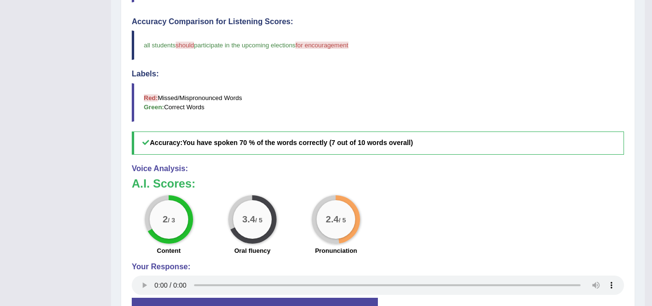
scroll to position [278, 0]
